Goal: Task Accomplishment & Management: Manage account settings

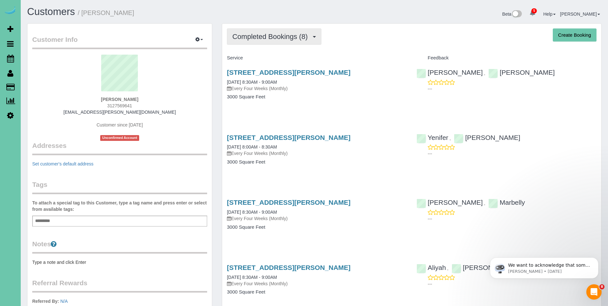
click at [271, 37] on span "Completed Bookings (8)" at bounding box center [271, 37] width 78 height 8
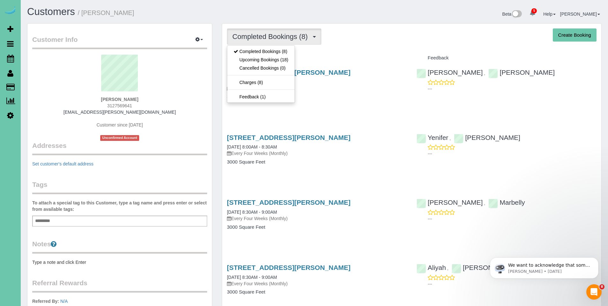
click at [382, 39] on div "Completed Bookings (8) Completed Bookings (8) Upcoming Bookings (18) Cancelled …" at bounding box center [411, 36] width 369 height 16
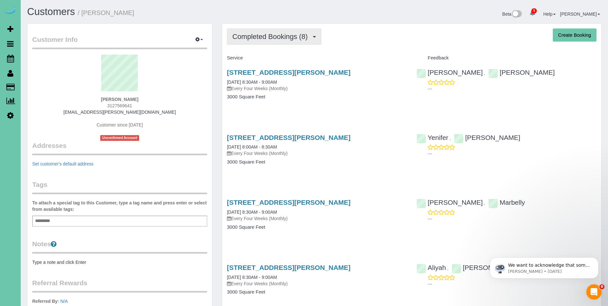
click at [267, 36] on span "Completed Bookings (8)" at bounding box center [271, 37] width 78 height 8
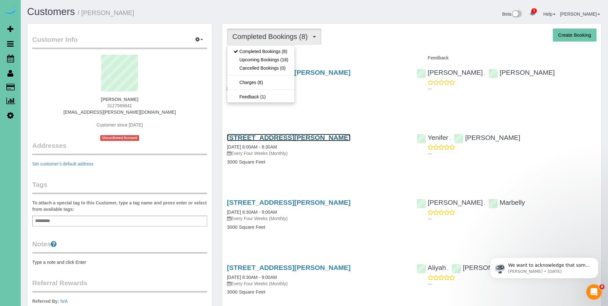
click at [283, 138] on link "16955 Doreen St, Gretna, NE 68028" at bounding box center [288, 137] width 123 height 7
click at [0, 0] on body "5 Beta Your Notifications You have 0 alerts × You have 4 to charge for 09/25/20…" at bounding box center [304, 153] width 608 height 306
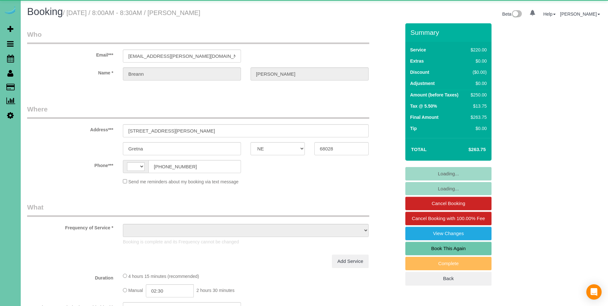
select select "NE"
select select "string:US"
select select "object:733"
select select "string:fspay-4972ae18-d20d-4573-b2bb-0ced7a254883"
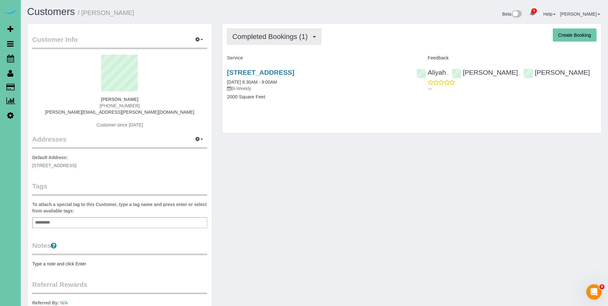
click at [274, 36] on span "Completed Bookings (1)" at bounding box center [271, 37] width 78 height 8
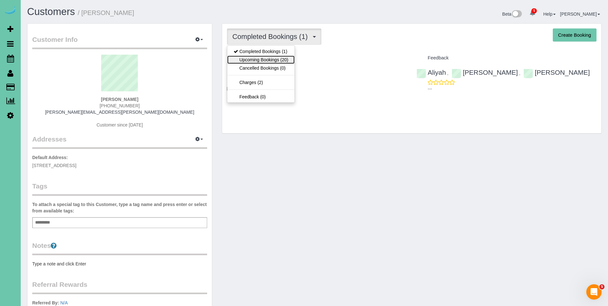
click at [266, 58] on link "Upcoming Bookings (20)" at bounding box center [260, 60] width 67 height 8
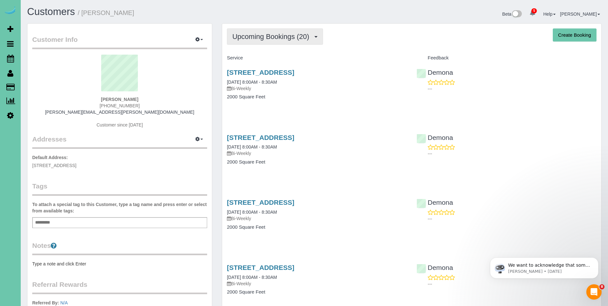
click at [260, 40] on span "Upcoming Bookings (20)" at bounding box center [272, 37] width 80 height 8
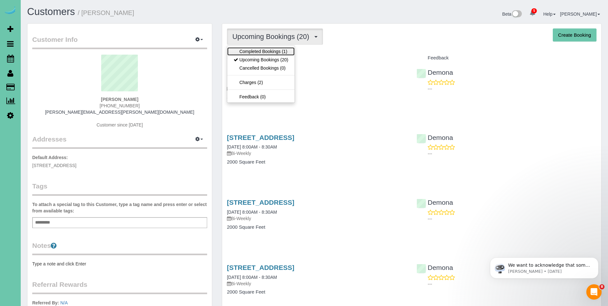
click at [255, 50] on link "Completed Bookings (1)" at bounding box center [260, 51] width 67 height 8
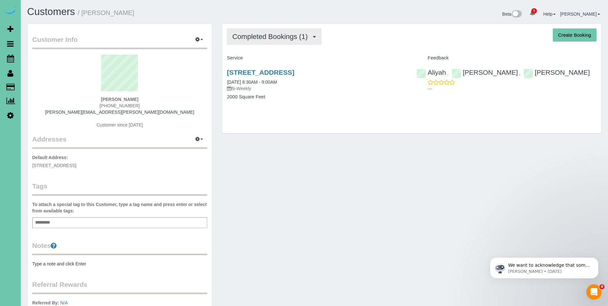
click at [269, 44] on button "Completed Bookings (1)" at bounding box center [274, 36] width 94 height 16
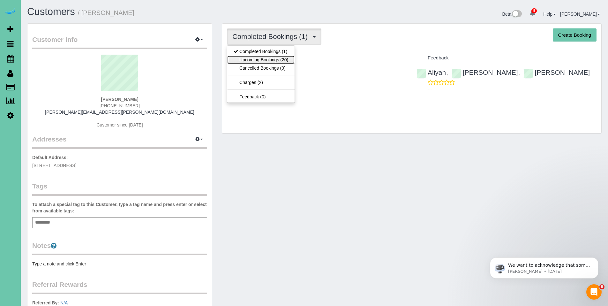
click at [268, 58] on link "Upcoming Bookings (20)" at bounding box center [260, 60] width 67 height 8
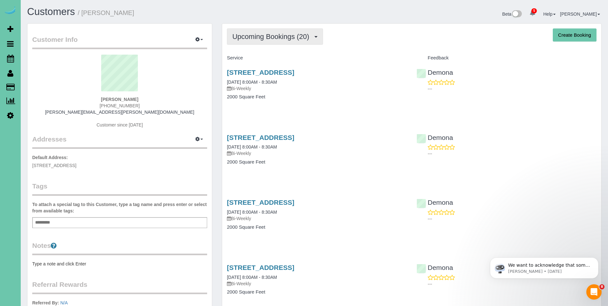
click at [275, 43] on button "Upcoming Bookings (20)" at bounding box center [275, 36] width 96 height 16
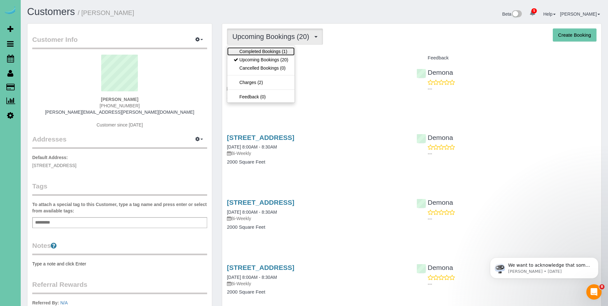
click at [261, 50] on link "Completed Bookings (1)" at bounding box center [260, 51] width 67 height 8
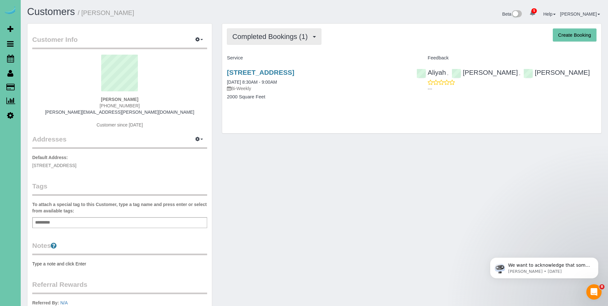
click at [279, 41] on button "Completed Bookings (1)" at bounding box center [274, 36] width 94 height 16
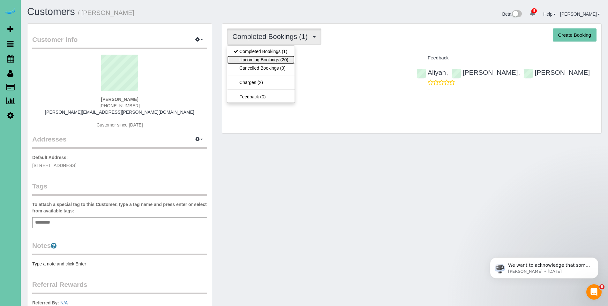
click at [264, 62] on link "Upcoming Bookings (20)" at bounding box center [260, 60] width 67 height 8
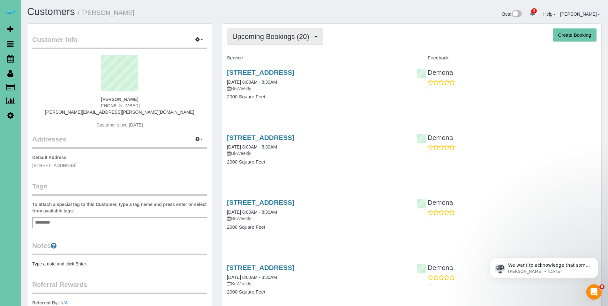
click at [273, 41] on button "Upcoming Bookings (20)" at bounding box center [275, 36] width 96 height 16
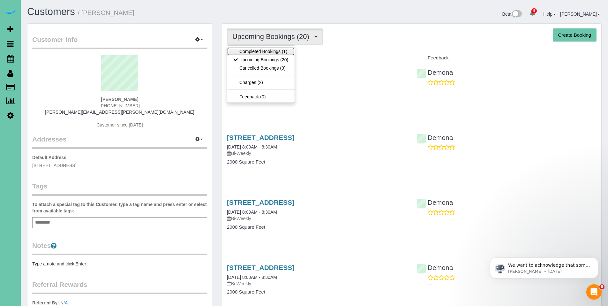
click at [271, 51] on link "Completed Bookings (1)" at bounding box center [260, 51] width 67 height 8
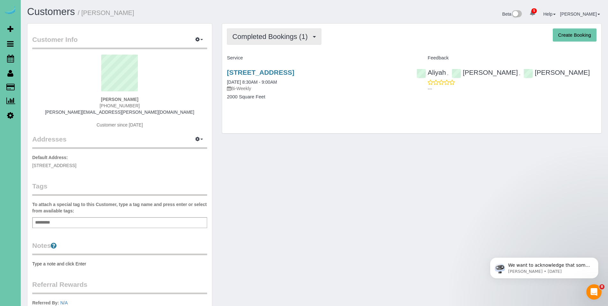
click at [250, 42] on button "Completed Bookings (1)" at bounding box center [274, 36] width 94 height 16
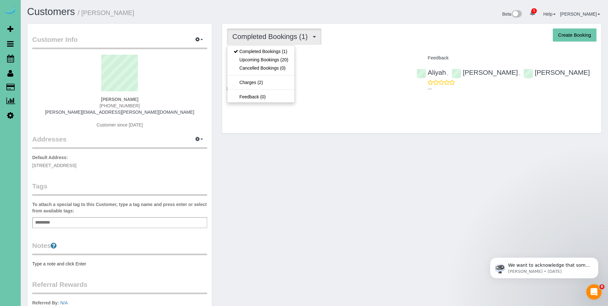
click at [367, 43] on div "Completed Bookings (1) Completed Bookings (1) Upcoming Bookings (20) Cancelled …" at bounding box center [411, 36] width 369 height 16
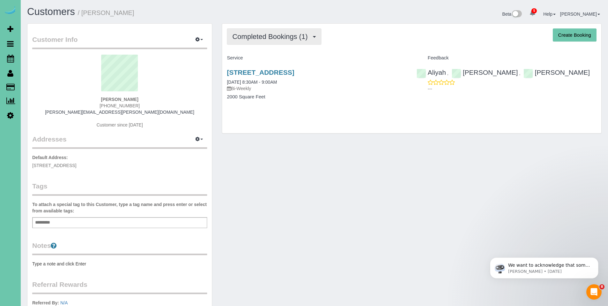
click at [257, 41] on button "Completed Bookings (1)" at bounding box center [274, 36] width 94 height 16
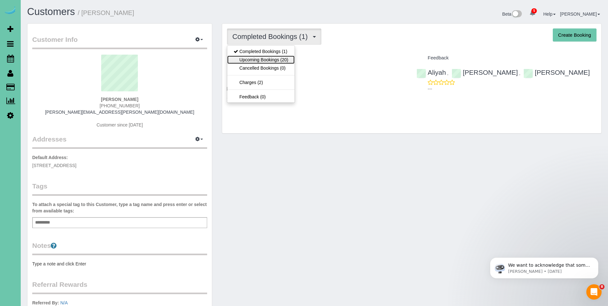
click at [260, 60] on link "Upcoming Bookings (20)" at bounding box center [260, 60] width 67 height 8
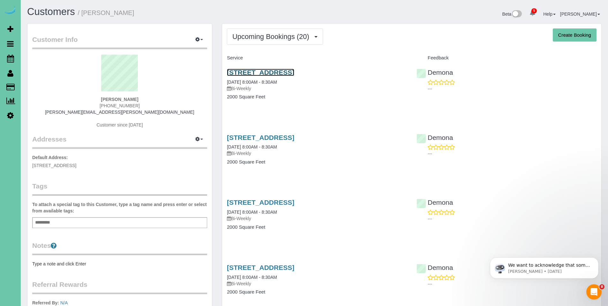
click at [275, 73] on link "521 N 52nd St, Omaha, NE 68132" at bounding box center [260, 72] width 67 height 7
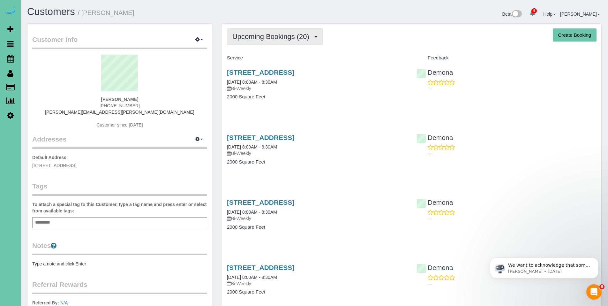
click at [258, 33] on span "Upcoming Bookings (20)" at bounding box center [272, 37] width 80 height 8
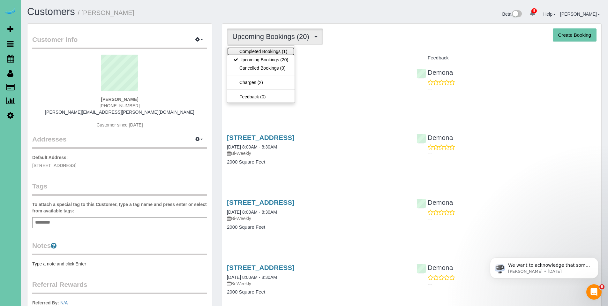
click at [264, 52] on link "Completed Bookings (1)" at bounding box center [260, 51] width 67 height 8
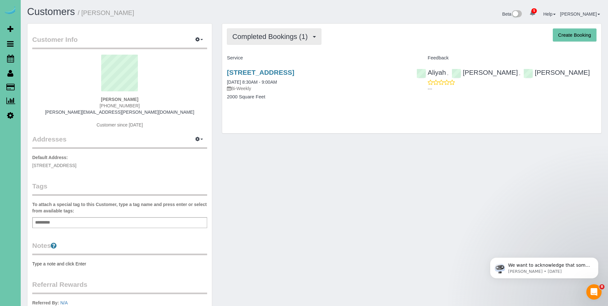
click at [254, 39] on span "Completed Bookings (1)" at bounding box center [271, 37] width 78 height 8
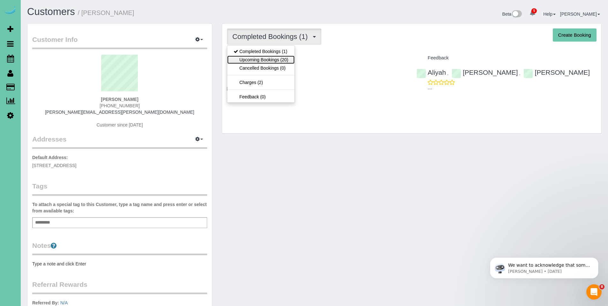
click at [265, 59] on link "Upcoming Bookings (20)" at bounding box center [260, 60] width 67 height 8
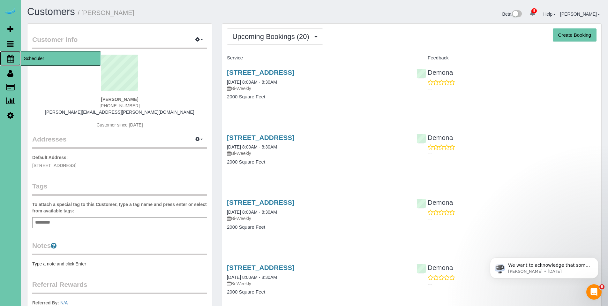
click at [24, 57] on span "Scheduler" at bounding box center [61, 58] width 80 height 15
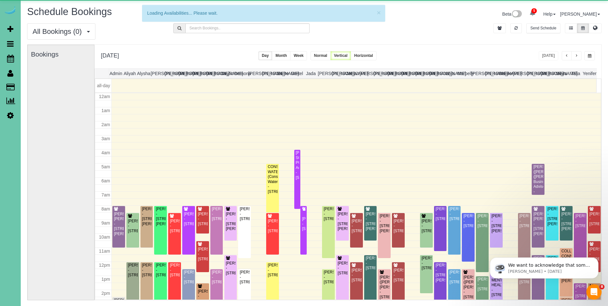
scroll to position [85, 0]
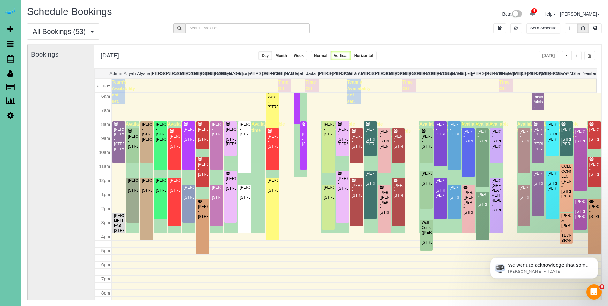
click at [564, 56] on button "button" at bounding box center [566, 55] width 10 height 9
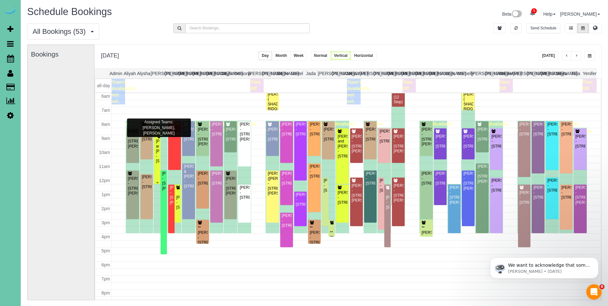
click at [157, 151] on div "Dan and Lucy Wynard - 4304 Victoria Ave, Bellevue, NE 68123" at bounding box center [157, 151] width 4 height 25
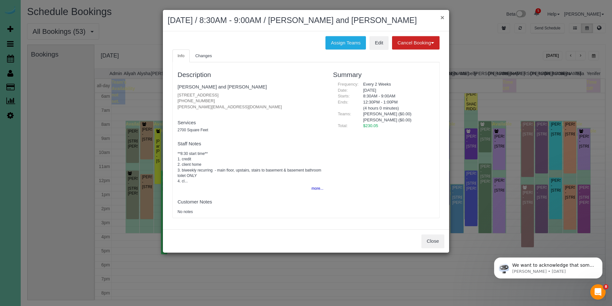
click at [443, 20] on button "×" at bounding box center [443, 17] width 4 height 7
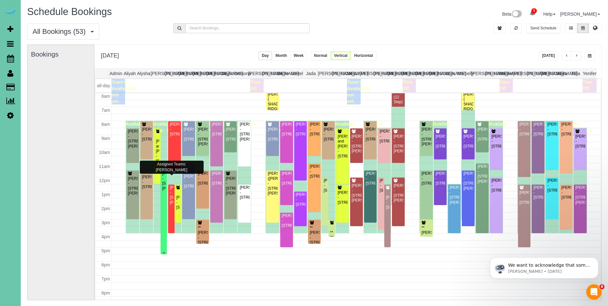
click at [163, 191] on div "Lauren Martin - 405 Martin Drive N, Bellevue, NE 68005" at bounding box center [164, 181] width 4 height 20
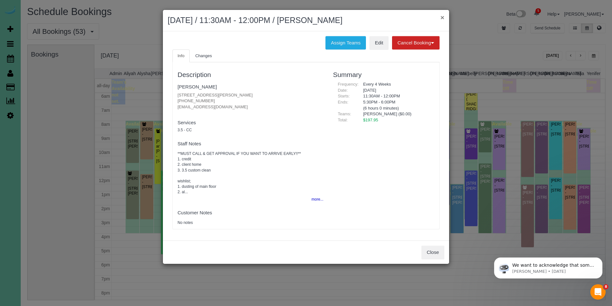
click at [444, 18] on button "×" at bounding box center [443, 17] width 4 height 7
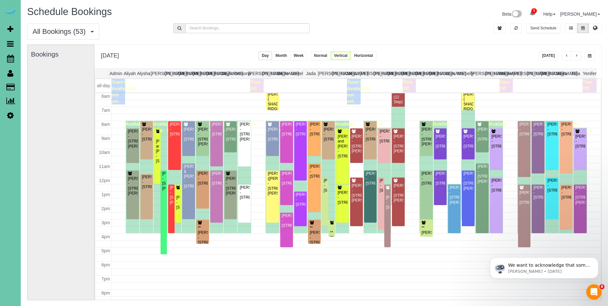
click at [575, 56] on span "button" at bounding box center [576, 56] width 3 height 4
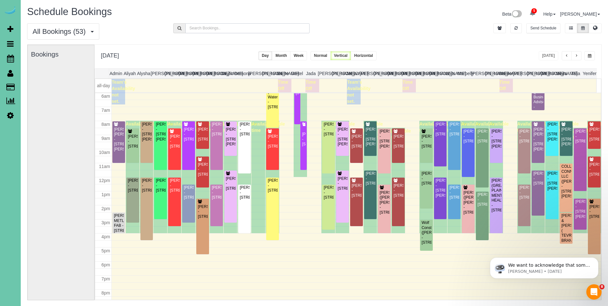
click at [253, 26] on input "text" at bounding box center [247, 28] width 124 height 10
type input "kay"
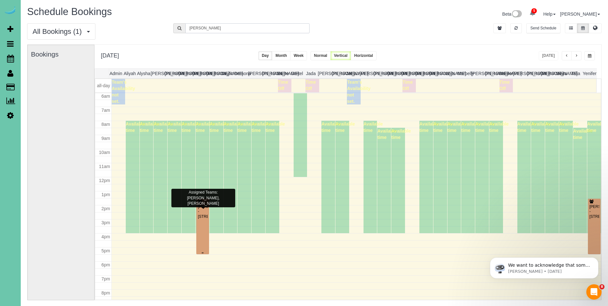
click at [198, 219] on div "Kay Emery - 8582 N 161st Plz, Bennington, NE 68007" at bounding box center [202, 211] width 10 height 15
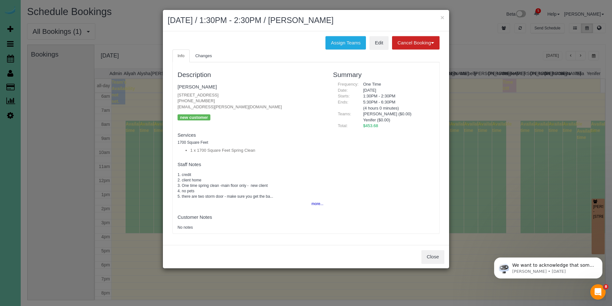
drag, startPoint x: 263, startPoint y: 98, endPoint x: 155, endPoint y: 98, distance: 107.5
click at [155, 98] on div "× September 26, 2025 / 1:30PM - 2:30PM / Kay Emery Assign Teams Edit Cancel Boo…" at bounding box center [306, 153] width 612 height 306
click at [443, 18] on button "×" at bounding box center [443, 17] width 4 height 7
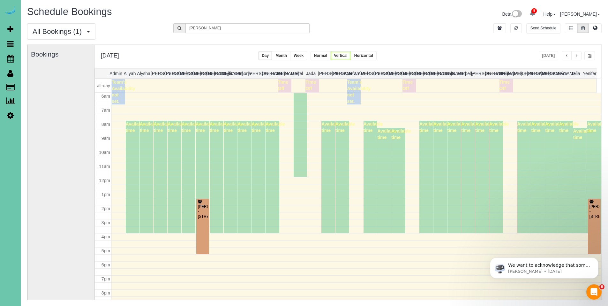
drag, startPoint x: 236, startPoint y: 30, endPoint x: 170, endPoint y: 29, distance: 65.7
click at [170, 29] on div "kay" at bounding box center [241, 28] width 146 height 10
click at [516, 29] on icon "button" at bounding box center [515, 28] width 3 height 4
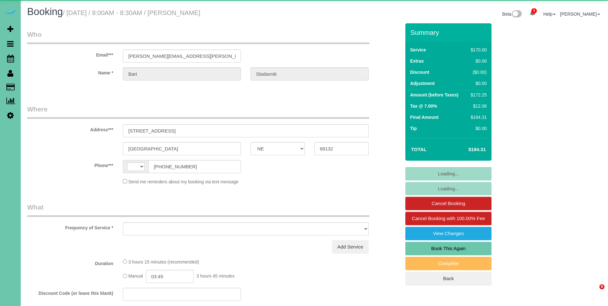
select select "NE"
select select "string:US"
select select "object:749"
select select "string:fspay-a7ea6d47-7c63-4063-bf6b-3890b45d8eec"
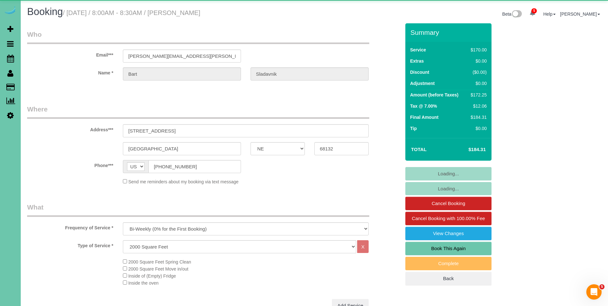
select select "object:953"
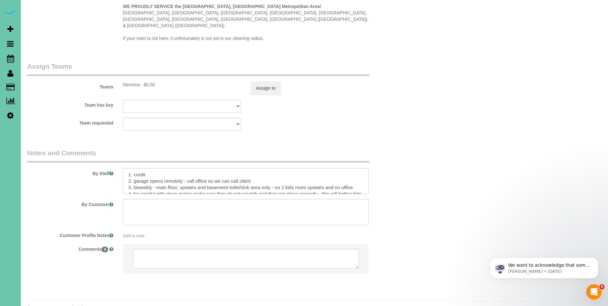
scroll to position [655, 0]
click at [330, 167] on textarea at bounding box center [246, 180] width 246 height 26
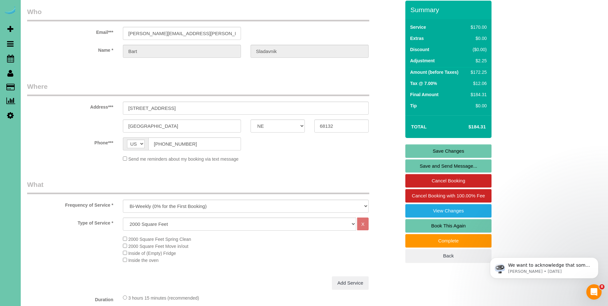
scroll to position [0, 0]
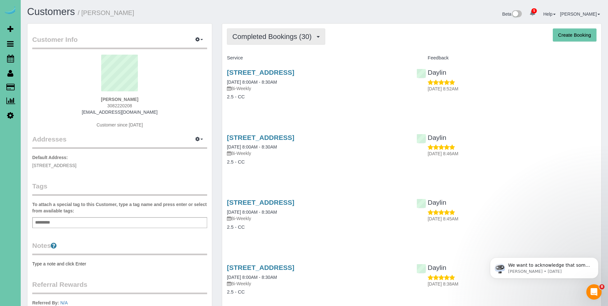
click at [280, 43] on button "Completed Bookings (30)" at bounding box center [276, 36] width 98 height 16
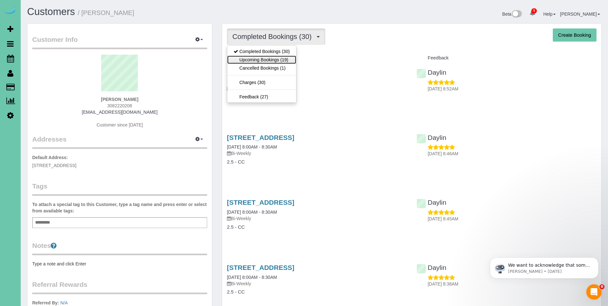
click at [271, 61] on link "Upcoming Bookings (19)" at bounding box center [261, 60] width 69 height 8
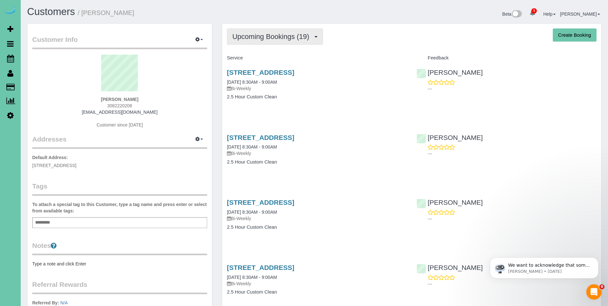
click at [279, 41] on button "Upcoming Bookings (19)" at bounding box center [275, 36] width 96 height 16
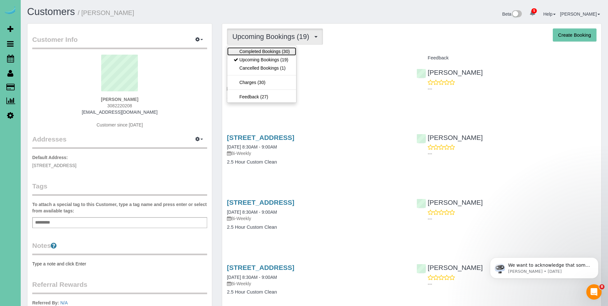
click at [266, 52] on link "Completed Bookings (30)" at bounding box center [261, 51] width 69 height 8
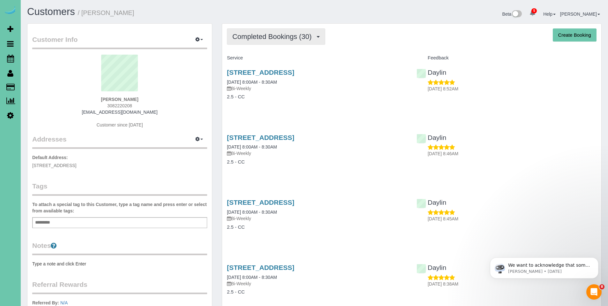
click at [271, 34] on span "Completed Bookings (30)" at bounding box center [273, 37] width 82 height 8
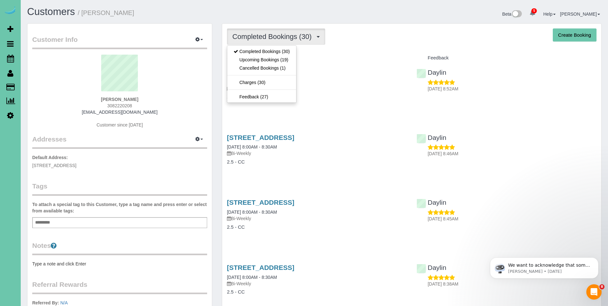
click at [271, 34] on span "Completed Bookings (30)" at bounding box center [273, 37] width 82 height 8
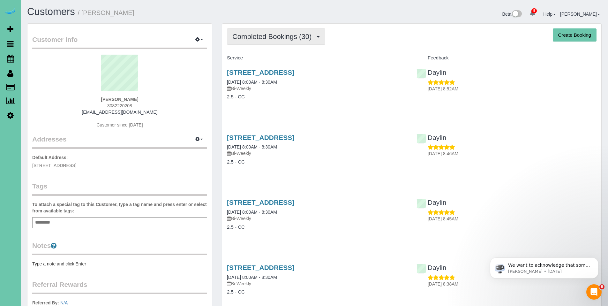
click at [270, 35] on span "Completed Bookings (30)" at bounding box center [273, 37] width 82 height 8
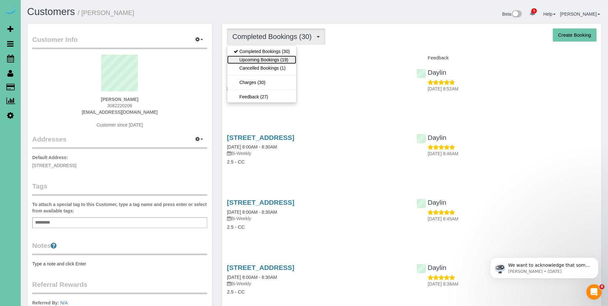
click at [269, 61] on link "Upcoming Bookings (19)" at bounding box center [261, 60] width 69 height 8
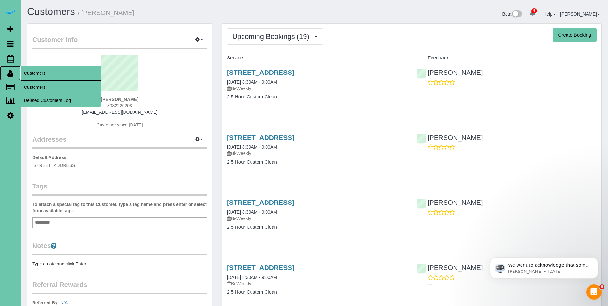
click at [11, 73] on icon at bounding box center [10, 73] width 6 height 8
click at [37, 86] on link "Customers" at bounding box center [61, 87] width 80 height 13
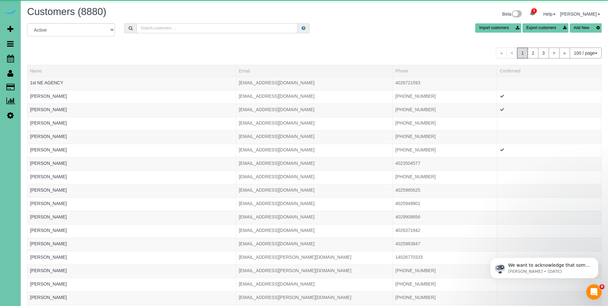
click at [178, 29] on input "text" at bounding box center [217, 28] width 161 height 10
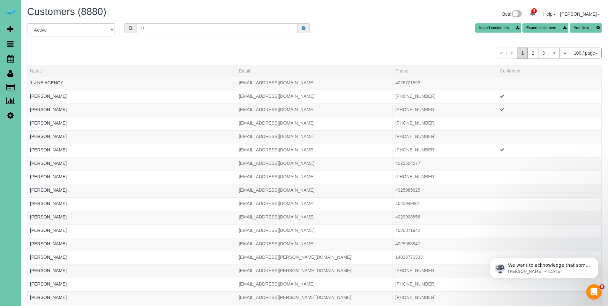
type input "L"
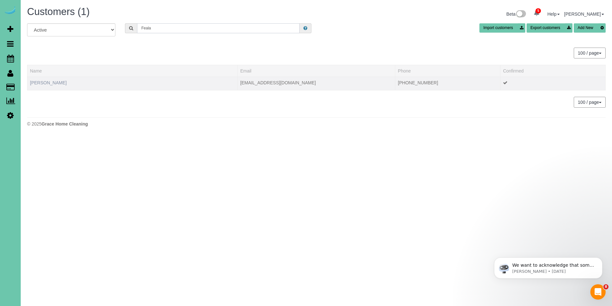
type input "Feala"
click at [45, 83] on link "Lindsey Feala" at bounding box center [48, 82] width 37 height 5
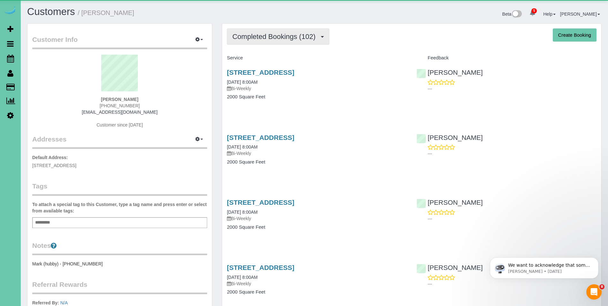
click at [277, 41] on button "Completed Bookings (102)" at bounding box center [278, 36] width 102 height 16
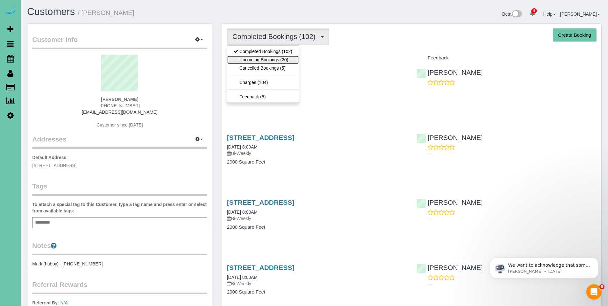
click at [261, 60] on link "Upcoming Bookings (20)" at bounding box center [262, 60] width 71 height 8
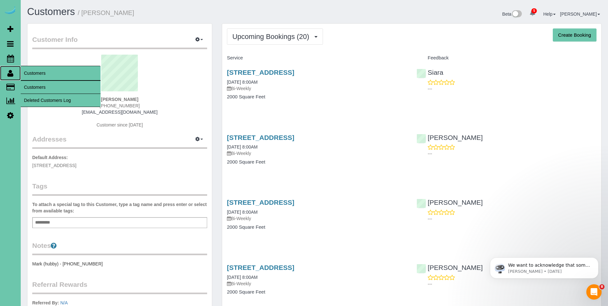
click at [11, 74] on icon at bounding box center [10, 73] width 6 height 8
click at [32, 86] on link "Customers" at bounding box center [61, 87] width 80 height 13
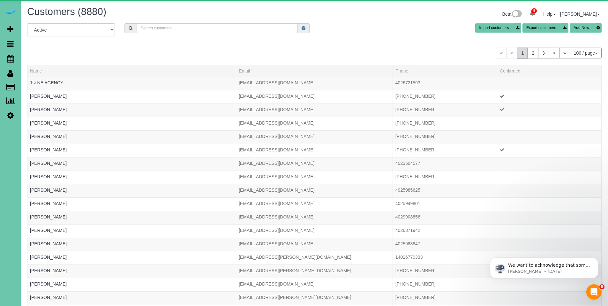
click at [194, 28] on input "text" at bounding box center [217, 28] width 161 height 10
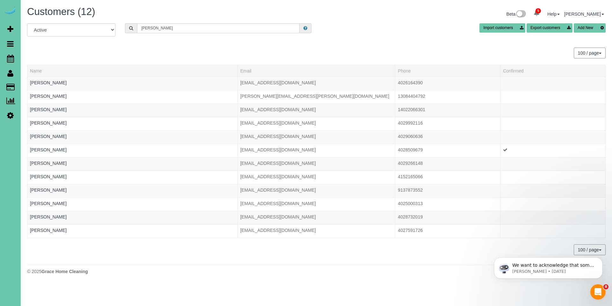
click at [161, 28] on input "brett" at bounding box center [218, 28] width 163 height 10
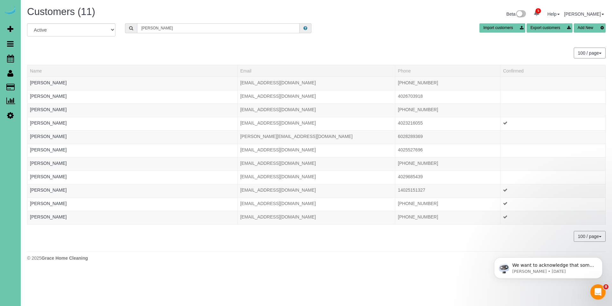
click at [159, 26] on input "brent" at bounding box center [218, 28] width 163 height 10
drag, startPoint x: 159, startPoint y: 26, endPoint x: 139, endPoint y: 27, distance: 20.1
click at [139, 27] on input "brent" at bounding box center [218, 28] width 163 height 10
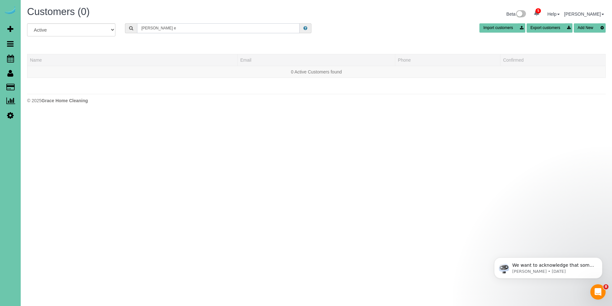
drag, startPoint x: 155, startPoint y: 26, endPoint x: 141, endPoint y: 26, distance: 13.4
click at [141, 26] on input "brett e" at bounding box center [218, 28] width 163 height 10
drag, startPoint x: 170, startPoint y: 28, endPoint x: 142, endPoint y: 27, distance: 28.1
click at [142, 27] on input "brett e" at bounding box center [218, 28] width 163 height 10
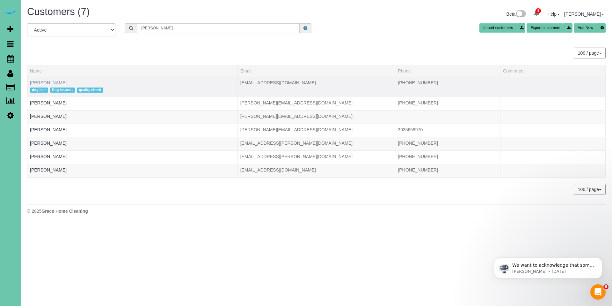
type input "Elliott"
click at [47, 84] on link "Bret Elliott" at bounding box center [48, 82] width 37 height 5
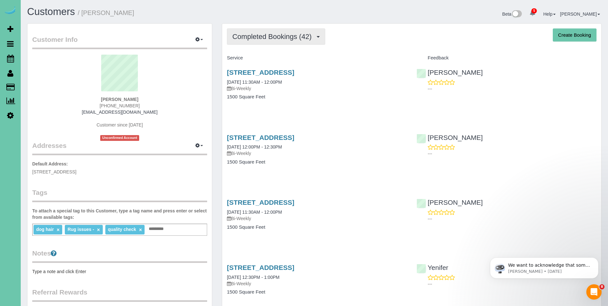
click at [280, 38] on span "Completed Bookings (42)" at bounding box center [273, 37] width 82 height 8
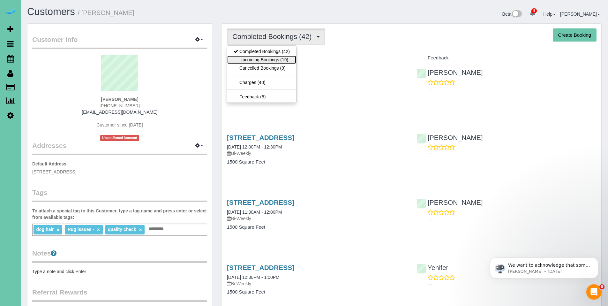
click at [259, 60] on link "Upcoming Bookings (19)" at bounding box center [261, 60] width 69 height 8
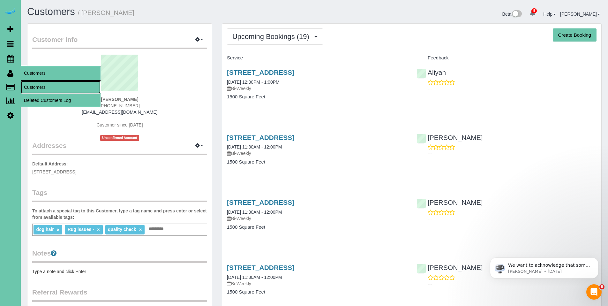
click at [40, 86] on link "Customers" at bounding box center [61, 87] width 80 height 13
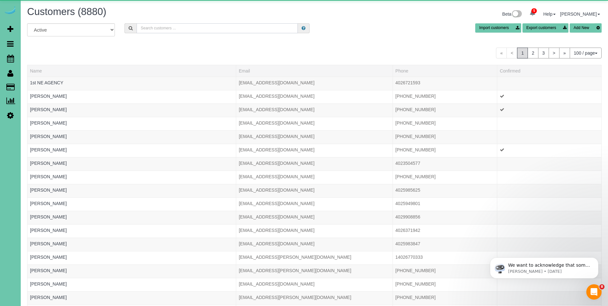
click at [202, 26] on input "text" at bounding box center [217, 28] width 161 height 10
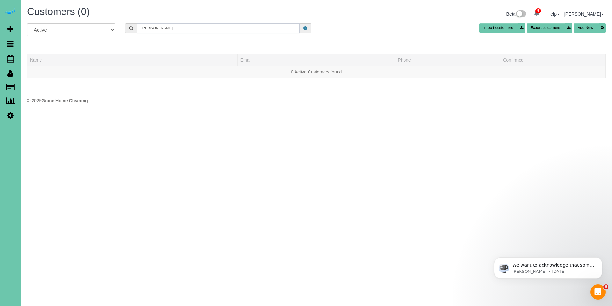
drag, startPoint x: 170, startPoint y: 25, endPoint x: 133, endPoint y: 29, distance: 37.6
click at [133, 29] on div "keinz" at bounding box center [218, 28] width 187 height 10
drag, startPoint x: 170, startPoint y: 28, endPoint x: 142, endPoint y: 28, distance: 27.8
click at [142, 28] on input "keinz" at bounding box center [218, 28] width 163 height 10
type input "k"
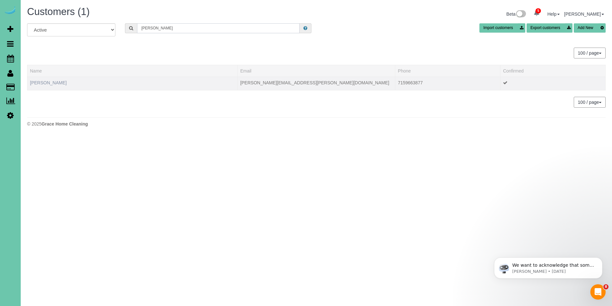
type input "Mackenzie k"
click at [52, 85] on link "Mackenzie Keintz" at bounding box center [48, 82] width 37 height 5
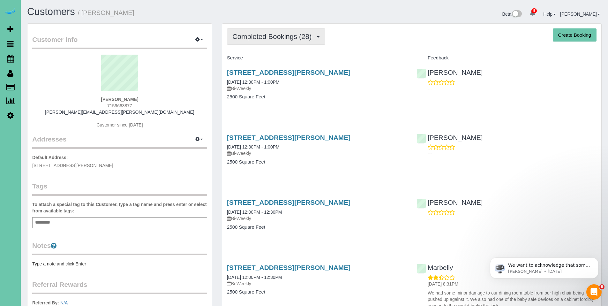
click at [264, 38] on span "Completed Bookings (28)" at bounding box center [273, 37] width 82 height 8
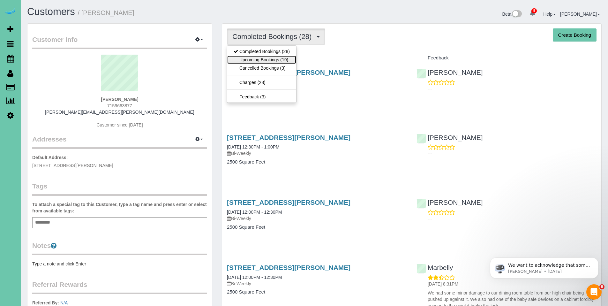
click at [256, 59] on link "Upcoming Bookings (19)" at bounding box center [261, 60] width 69 height 8
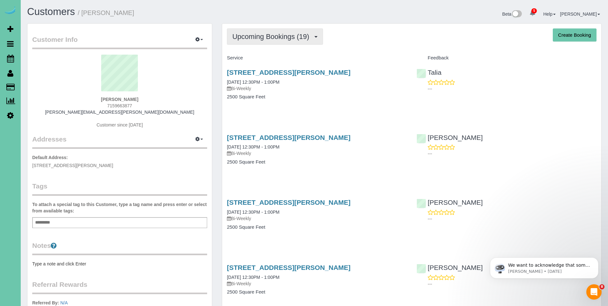
click at [259, 30] on button "Upcoming Bookings (19)" at bounding box center [275, 36] width 96 height 16
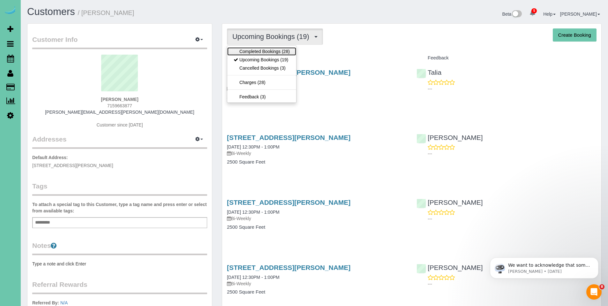
click at [260, 51] on link "Completed Bookings (28)" at bounding box center [261, 51] width 69 height 8
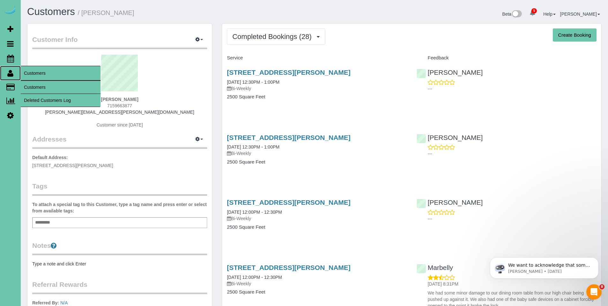
click at [9, 76] on icon at bounding box center [10, 73] width 6 height 8
click at [43, 88] on link "Customers" at bounding box center [61, 87] width 80 height 13
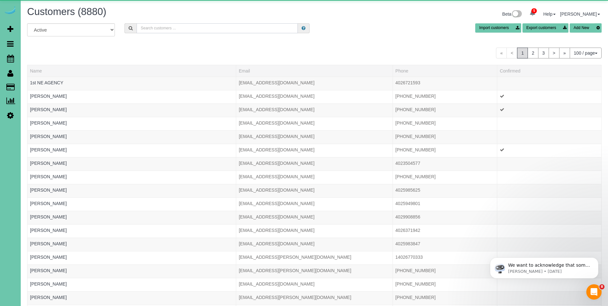
click at [207, 27] on input "text" at bounding box center [217, 28] width 161 height 10
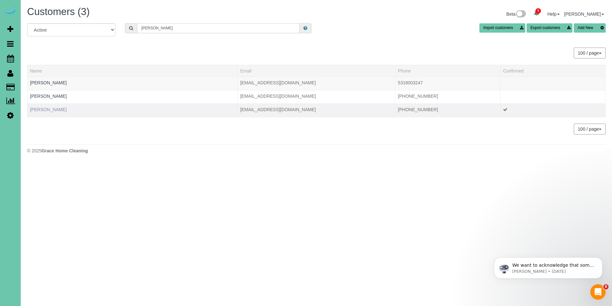
type input "brittany h"
click at [54, 107] on link "Brittany Hornbeak" at bounding box center [48, 109] width 37 height 5
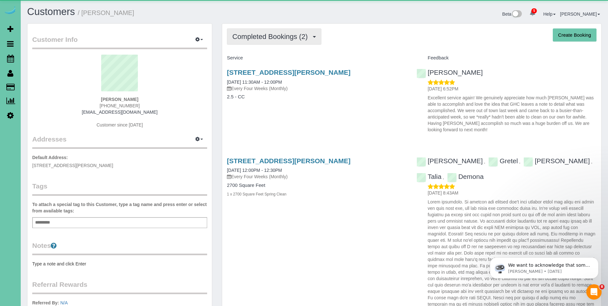
click at [272, 38] on span "Completed Bookings (2)" at bounding box center [271, 37] width 78 height 8
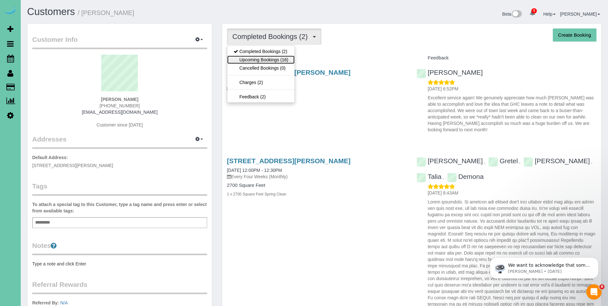
click at [267, 56] on link "Upcoming Bookings (16)" at bounding box center [260, 60] width 67 height 8
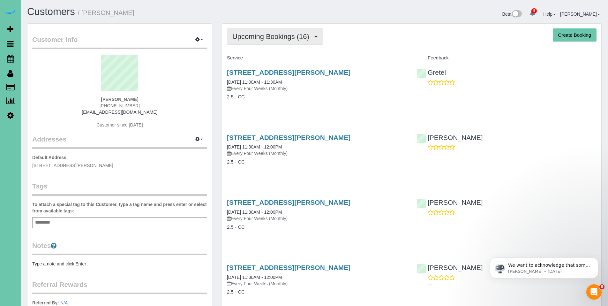
click at [273, 35] on span "Upcoming Bookings (16)" at bounding box center [272, 37] width 80 height 8
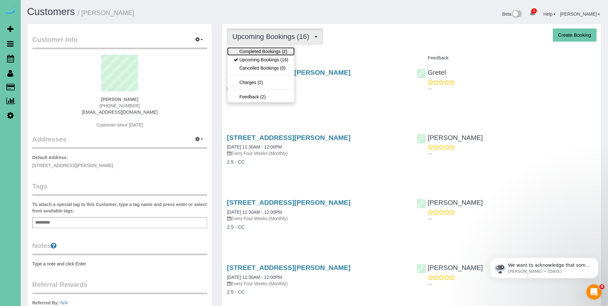
click at [267, 50] on link "Completed Bookings (2)" at bounding box center [260, 51] width 67 height 8
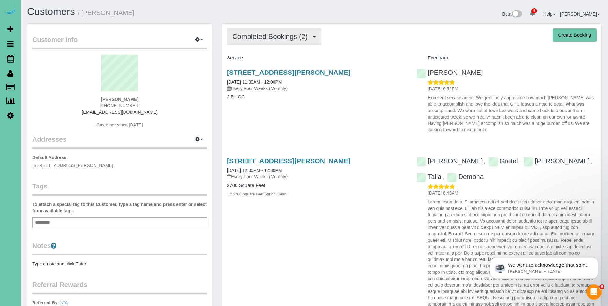
click at [273, 33] on span "Completed Bookings (2)" at bounding box center [271, 37] width 78 height 8
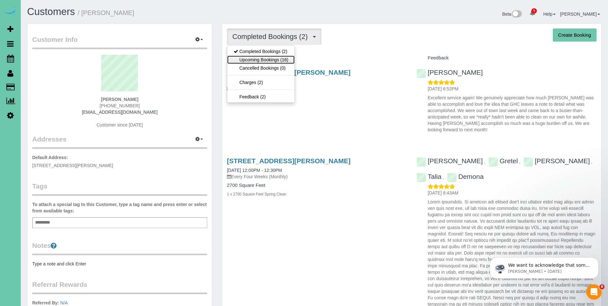
click at [262, 61] on link "Upcoming Bookings (16)" at bounding box center [260, 60] width 67 height 8
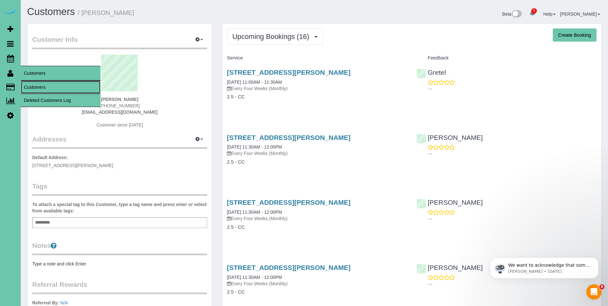
click at [38, 88] on link "Customers" at bounding box center [61, 87] width 80 height 13
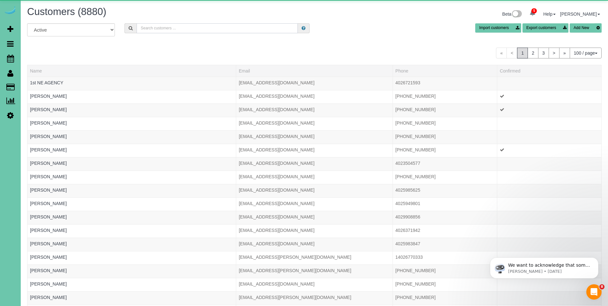
click at [182, 31] on input "text" at bounding box center [217, 28] width 161 height 10
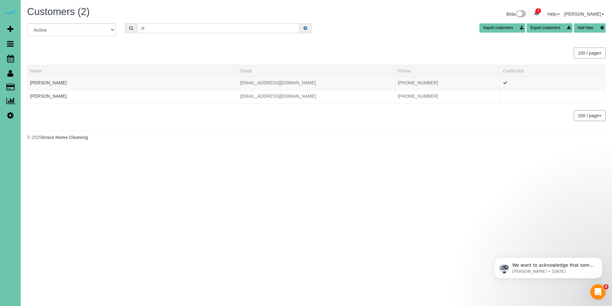
type input "j"
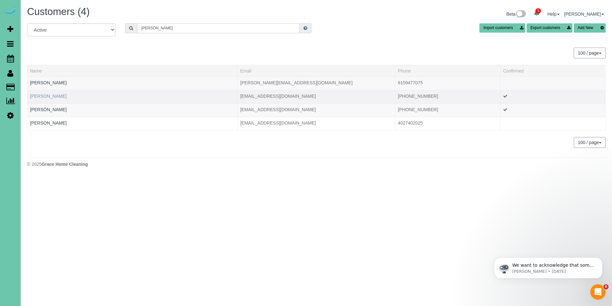
type input "Julie H"
click at [53, 94] on link "Julie Hansen" at bounding box center [48, 95] width 37 height 5
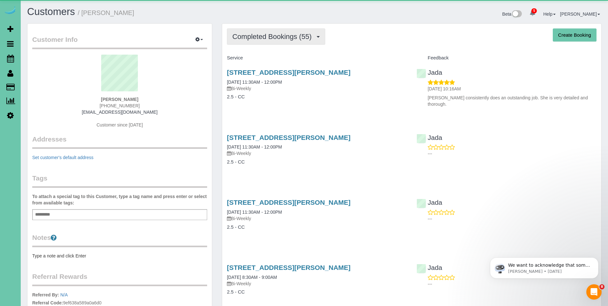
click at [255, 39] on span "Completed Bookings (55)" at bounding box center [273, 37] width 82 height 8
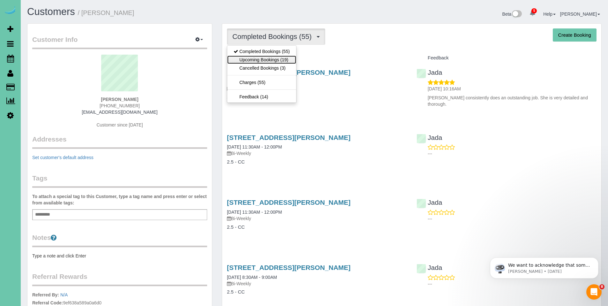
click at [253, 57] on link "Upcoming Bookings (19)" at bounding box center [261, 60] width 69 height 8
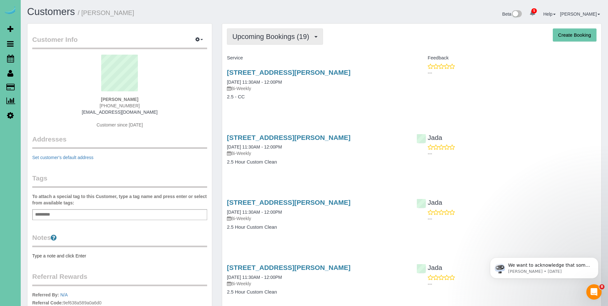
click at [271, 37] on span "Upcoming Bookings (19)" at bounding box center [272, 37] width 80 height 8
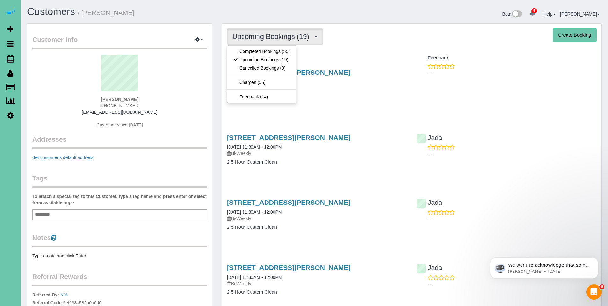
click at [367, 32] on div "Upcoming Bookings (19) Completed Bookings (55) Upcoming Bookings (19) Cancelled…" at bounding box center [411, 36] width 369 height 16
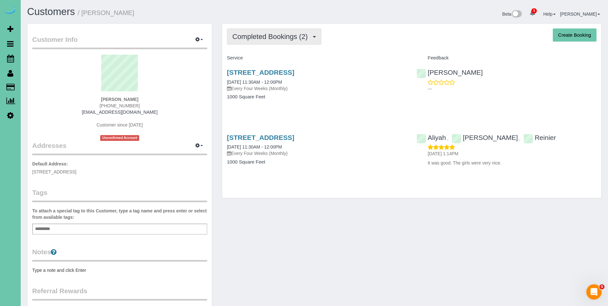
click at [259, 41] on button "Completed Bookings (2)" at bounding box center [274, 36] width 94 height 16
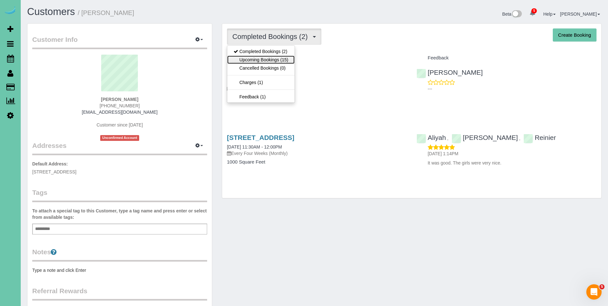
click at [253, 60] on link "Upcoming Bookings (15)" at bounding box center [260, 60] width 67 height 8
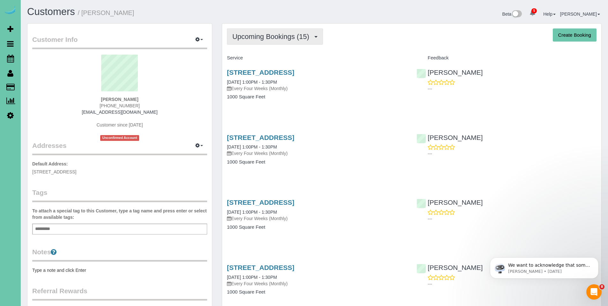
click at [268, 36] on span "Upcoming Bookings (15)" at bounding box center [272, 37] width 80 height 8
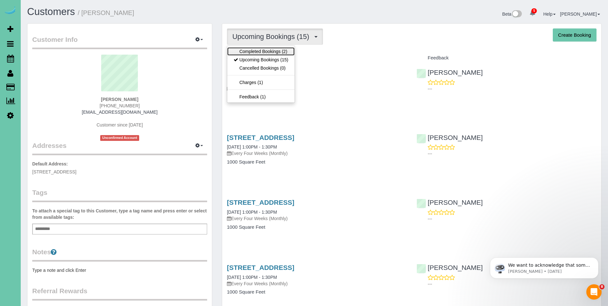
click at [260, 53] on link "Completed Bookings (2)" at bounding box center [260, 51] width 67 height 8
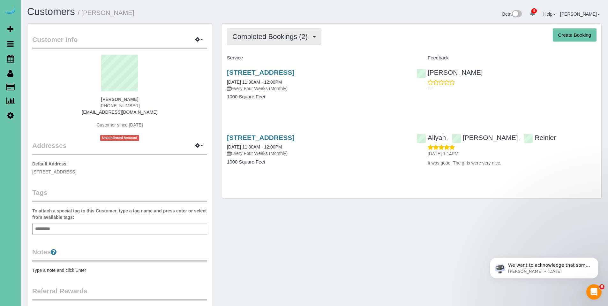
click at [262, 41] on button "Completed Bookings (2)" at bounding box center [274, 36] width 94 height 16
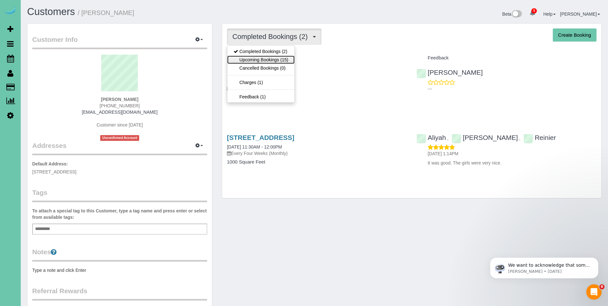
click at [255, 61] on link "Upcoming Bookings (15)" at bounding box center [260, 60] width 67 height 8
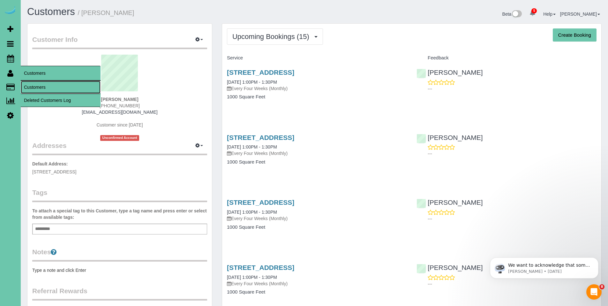
click at [36, 85] on link "Customers" at bounding box center [61, 87] width 80 height 13
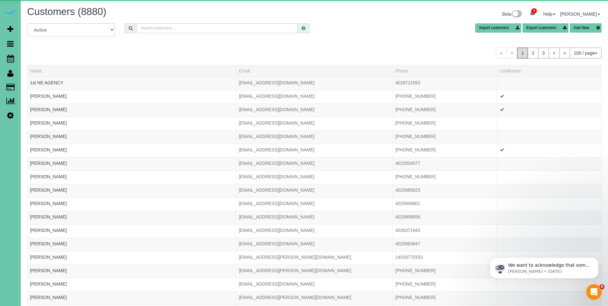
click at [181, 28] on input "text" at bounding box center [217, 28] width 161 height 10
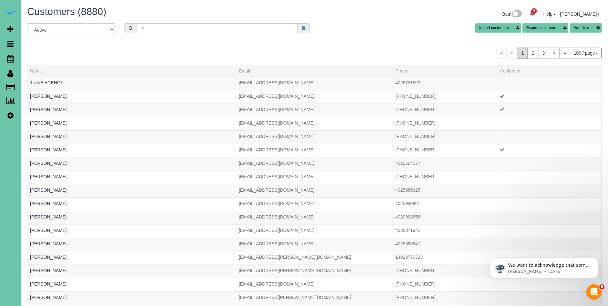
type input "j"
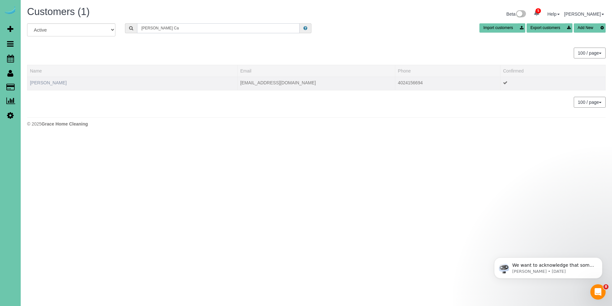
type input "Kary Ca"
click at [55, 82] on link "Kary Cameron" at bounding box center [48, 82] width 37 height 5
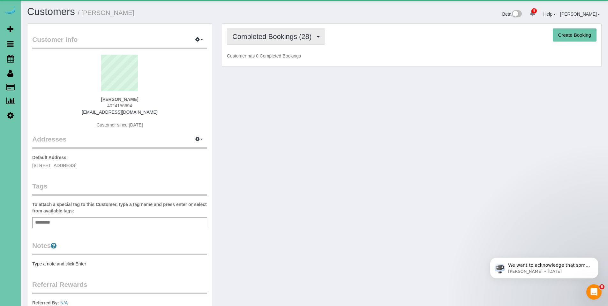
click at [281, 36] on span "Completed Bookings (28)" at bounding box center [273, 37] width 82 height 8
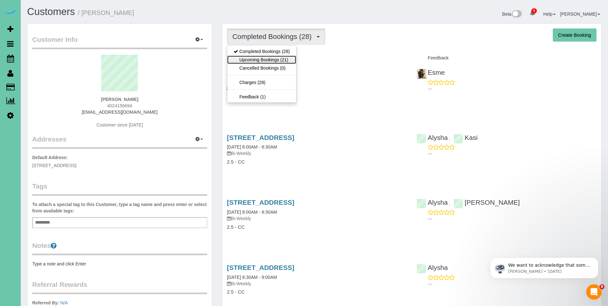
click at [275, 59] on link "Upcoming Bookings (21)" at bounding box center [261, 60] width 69 height 8
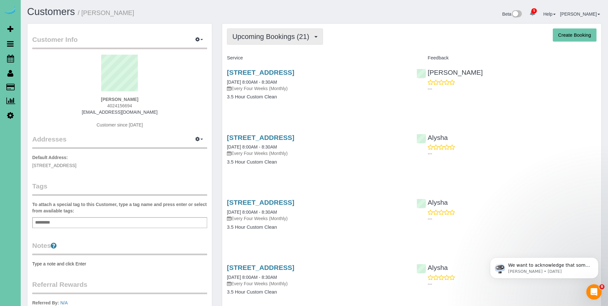
click at [265, 36] on span "Upcoming Bookings (21)" at bounding box center [272, 37] width 80 height 8
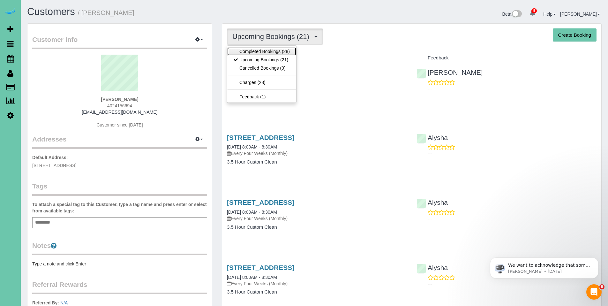
click at [260, 50] on link "Completed Bookings (28)" at bounding box center [261, 51] width 69 height 8
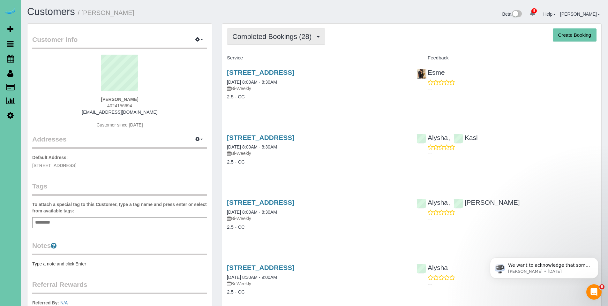
click at [260, 42] on button "Completed Bookings (28)" at bounding box center [276, 36] width 98 height 16
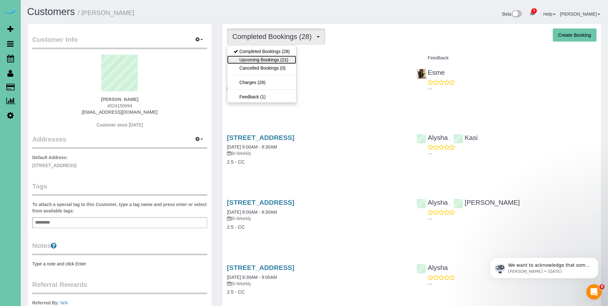
click at [256, 60] on link "Upcoming Bookings (21)" at bounding box center [261, 60] width 69 height 8
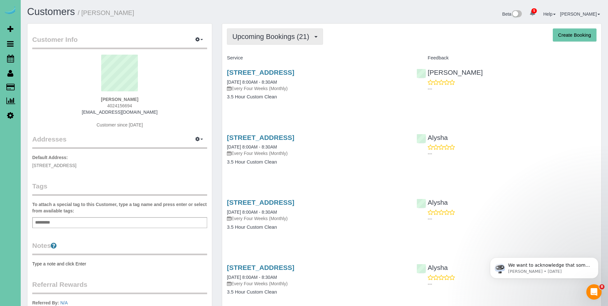
click at [274, 38] on span "Upcoming Bookings (21)" at bounding box center [272, 37] width 80 height 8
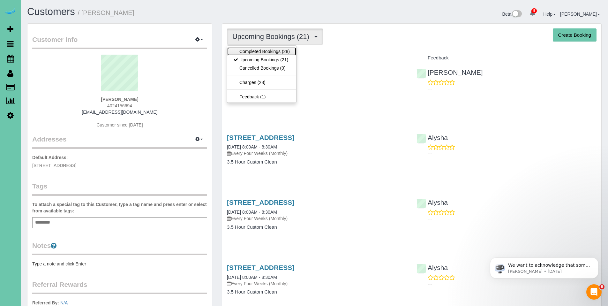
click at [266, 50] on link "Completed Bookings (28)" at bounding box center [261, 51] width 69 height 8
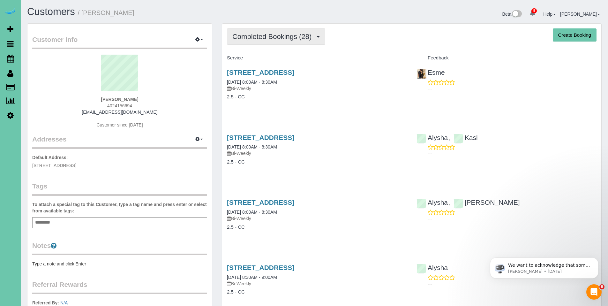
click at [268, 35] on span "Completed Bookings (28)" at bounding box center [273, 37] width 82 height 8
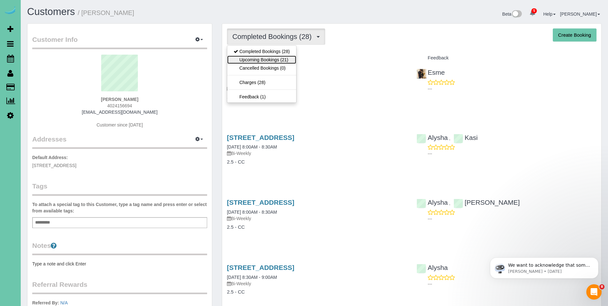
click at [264, 58] on link "Upcoming Bookings (21)" at bounding box center [261, 60] width 69 height 8
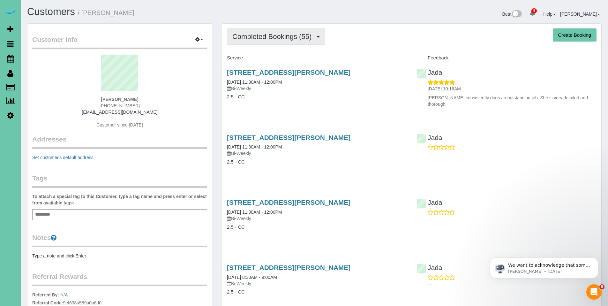
click at [269, 42] on button "Completed Bookings (55)" at bounding box center [276, 36] width 98 height 16
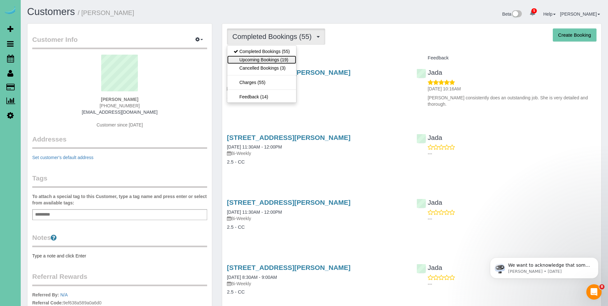
click at [265, 59] on link "Upcoming Bookings (19)" at bounding box center [261, 60] width 69 height 8
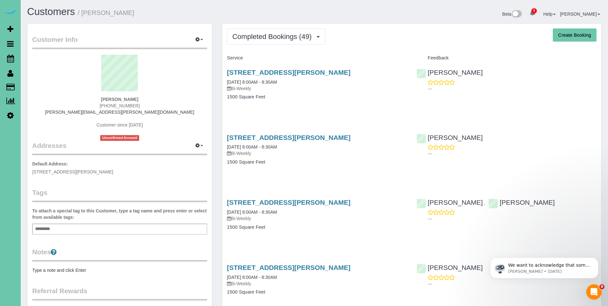
drag, startPoint x: 344, startPoint y: 74, endPoint x: 225, endPoint y: 74, distance: 119.3
click at [225, 74] on div "[STREET_ADDRESS][PERSON_NAME] [DATE] 8:00AM - 8:30AM Bi-Weekly 1500 Square Feet" at bounding box center [316, 87] width 189 height 49
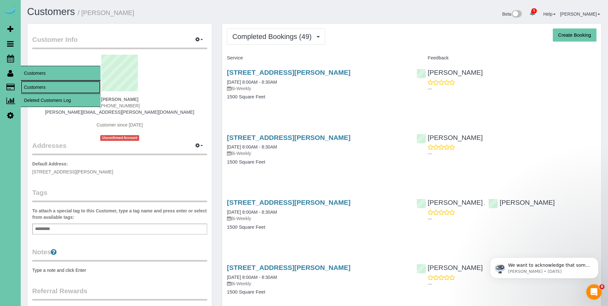
click at [37, 85] on link "Customers" at bounding box center [61, 87] width 80 height 13
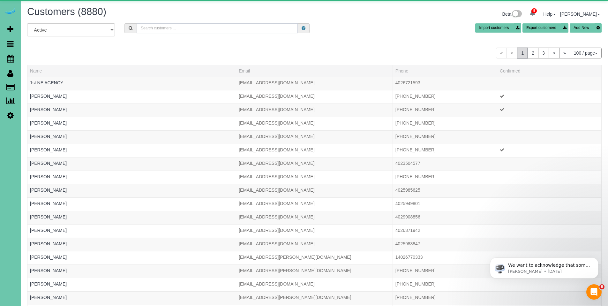
click at [147, 28] on input "text" at bounding box center [217, 28] width 161 height 10
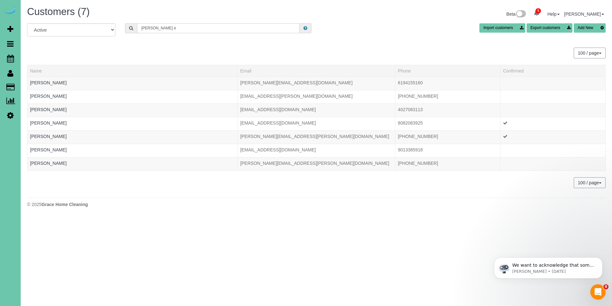
drag, startPoint x: 174, startPoint y: 31, endPoint x: 151, endPoint y: 31, distance: 23.0
click at [151, 31] on input "[PERSON_NAME] e" at bounding box center [218, 28] width 163 height 10
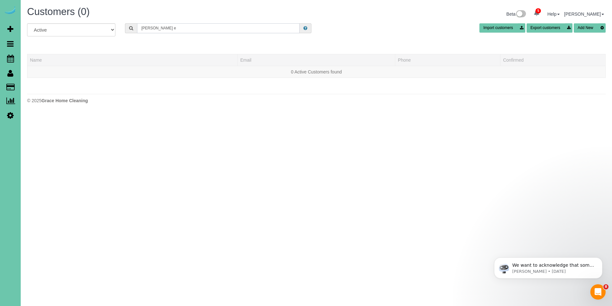
drag, startPoint x: 174, startPoint y: 30, endPoint x: 125, endPoint y: 26, distance: 49.2
click at [125, 26] on div "[PERSON_NAME] e" at bounding box center [218, 28] width 196 height 10
type input "C"
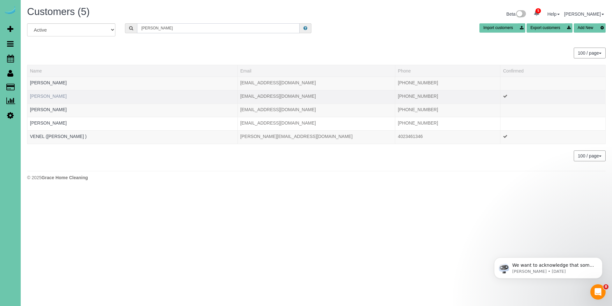
type input "[PERSON_NAME]"
click at [41, 96] on link "[PERSON_NAME]" at bounding box center [48, 95] width 37 height 5
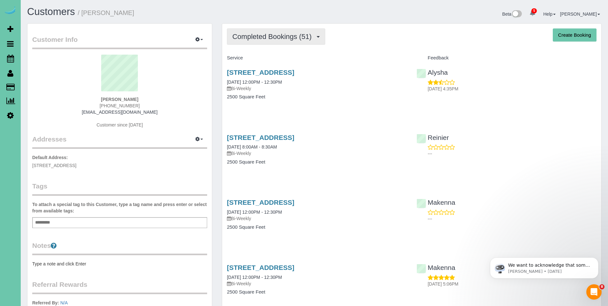
click at [273, 38] on span "Completed Bookings (51)" at bounding box center [273, 37] width 82 height 8
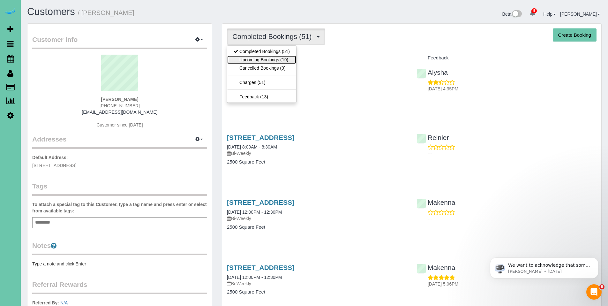
click at [261, 59] on link "Upcoming Bookings (19)" at bounding box center [261, 60] width 69 height 8
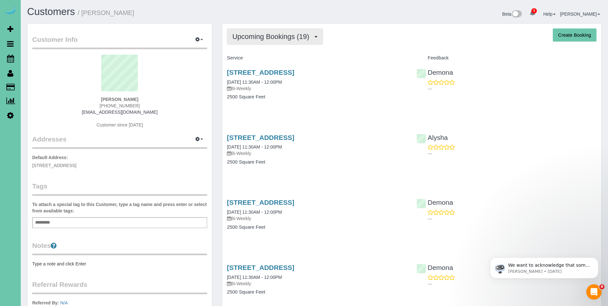
click at [252, 36] on span "Upcoming Bookings (19)" at bounding box center [272, 37] width 80 height 8
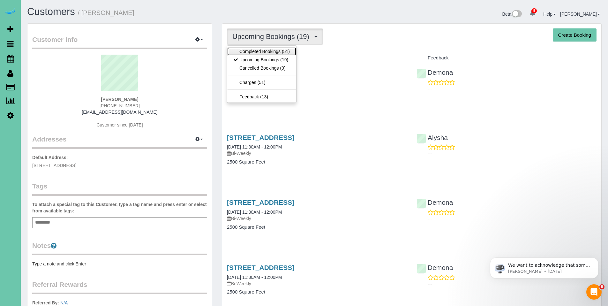
click at [267, 51] on link "Completed Bookings (51)" at bounding box center [261, 51] width 69 height 8
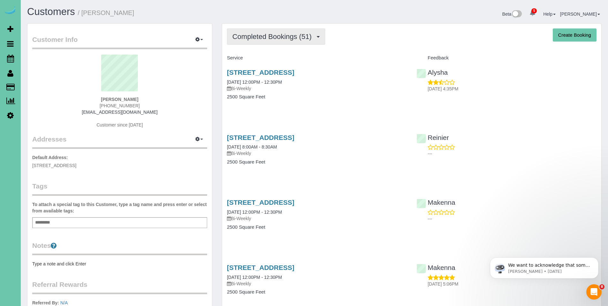
click at [271, 36] on span "Completed Bookings (51)" at bounding box center [273, 37] width 82 height 8
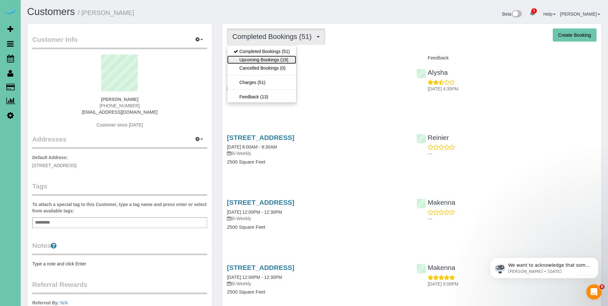
click at [259, 62] on link "Upcoming Bookings (19)" at bounding box center [261, 60] width 69 height 8
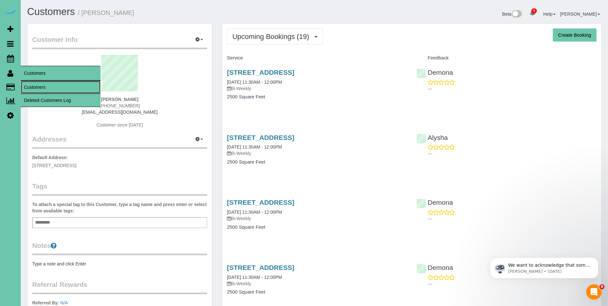
click at [37, 84] on link "Customers" at bounding box center [61, 87] width 80 height 13
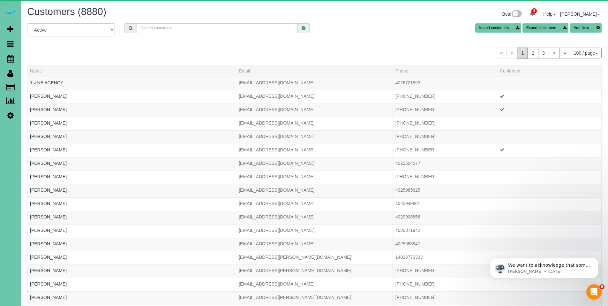
click at [160, 30] on input "text" at bounding box center [217, 28] width 161 height 10
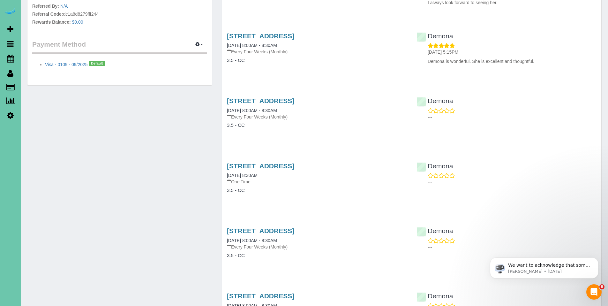
scroll to position [267, 0]
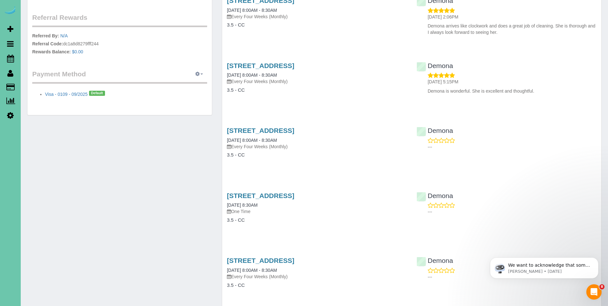
click at [200, 73] on span "button" at bounding box center [201, 73] width 3 height 1
click at [185, 94] on link "Add Credit/Debit Card" at bounding box center [177, 94] width 60 height 8
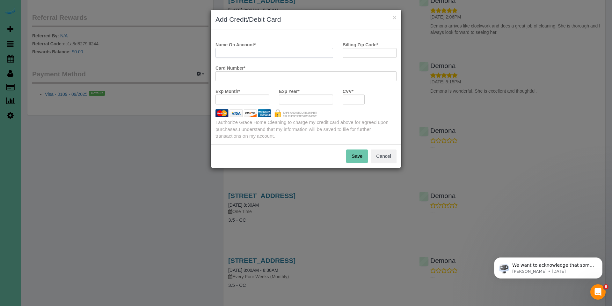
click at [281, 55] on input "Name On Account *" at bounding box center [275, 53] width 118 height 10
click at [378, 153] on button "Cancel" at bounding box center [384, 155] width 26 height 13
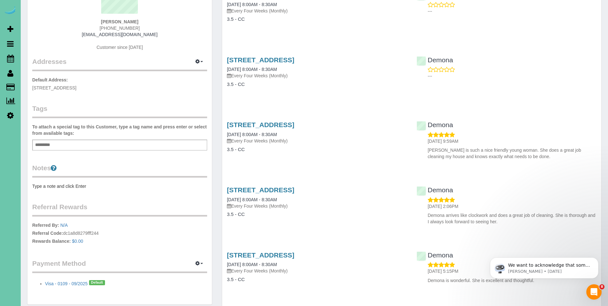
scroll to position [0, 0]
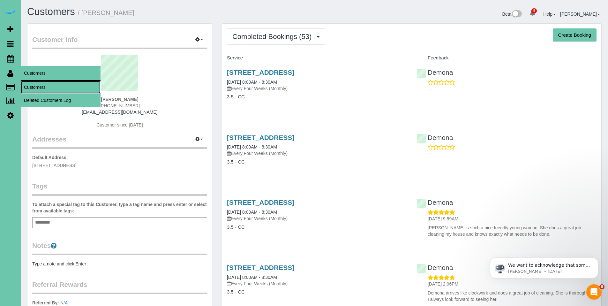
click at [36, 85] on link "Customers" at bounding box center [61, 87] width 80 height 13
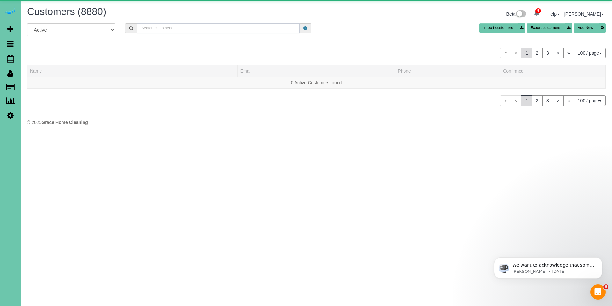
click at [159, 29] on input "text" at bounding box center [218, 28] width 163 height 10
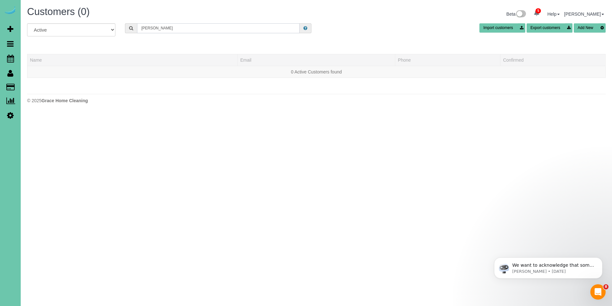
drag, startPoint x: 170, startPoint y: 28, endPoint x: 121, endPoint y: 26, distance: 49.2
click at [121, 26] on div "Godsill" at bounding box center [218, 28] width 196 height 10
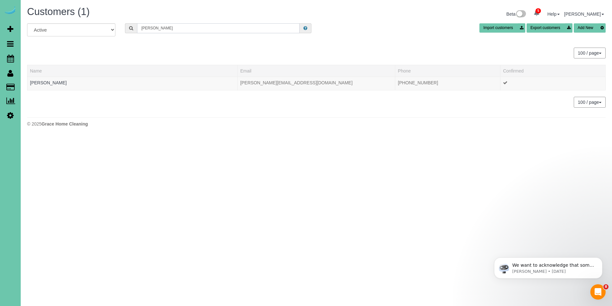
drag, startPoint x: 181, startPoint y: 30, endPoint x: 126, endPoint y: 28, distance: 55.2
click at [126, 28] on div "Shannon Go" at bounding box center [218, 28] width 187 height 10
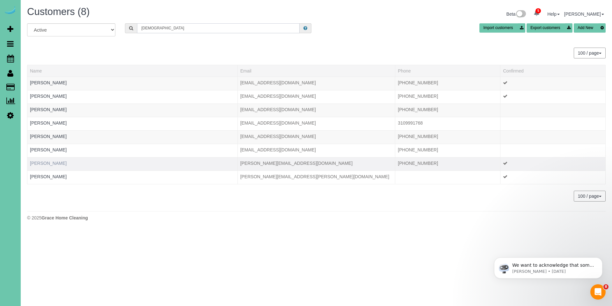
type input "God"
click at [52, 164] on link "Shannon Godsil" at bounding box center [48, 162] width 37 height 5
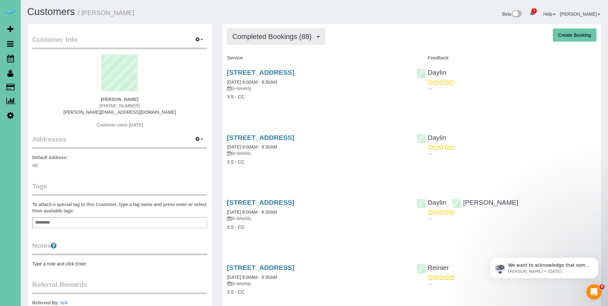
click at [265, 39] on span "Completed Bookings (88)" at bounding box center [273, 37] width 82 height 8
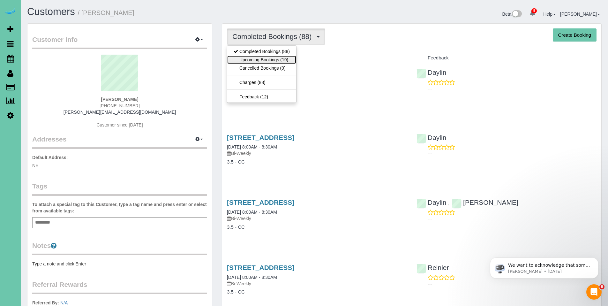
click at [263, 59] on link "Upcoming Bookings (19)" at bounding box center [261, 60] width 69 height 8
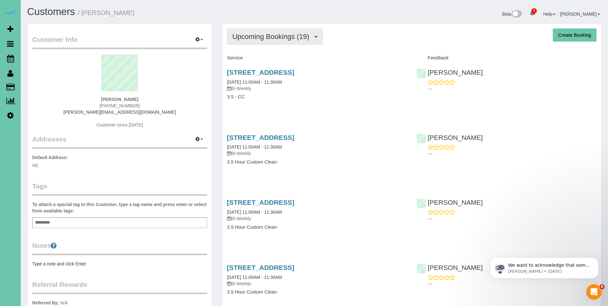
click at [268, 44] on button "Upcoming Bookings (19)" at bounding box center [275, 36] width 96 height 16
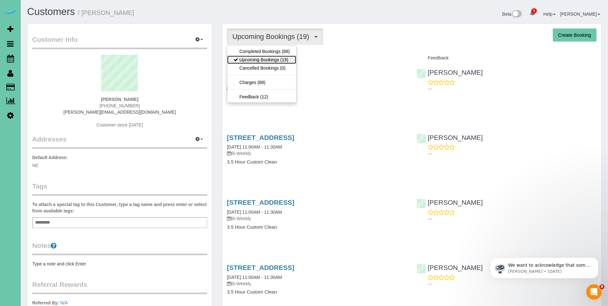
click at [265, 58] on link "Upcoming Bookings (19)" at bounding box center [261, 60] width 69 height 8
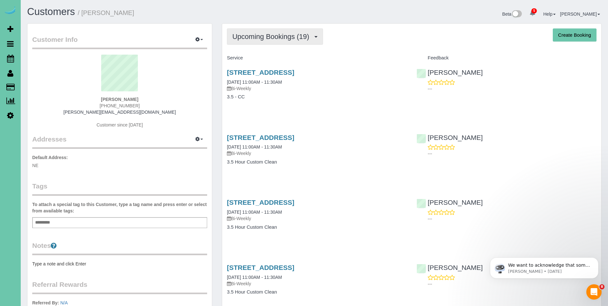
click at [258, 42] on button "Upcoming Bookings (19)" at bounding box center [275, 36] width 96 height 16
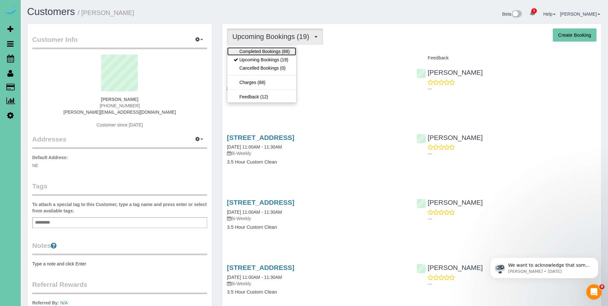
click at [258, 49] on link "Completed Bookings (88)" at bounding box center [261, 51] width 69 height 8
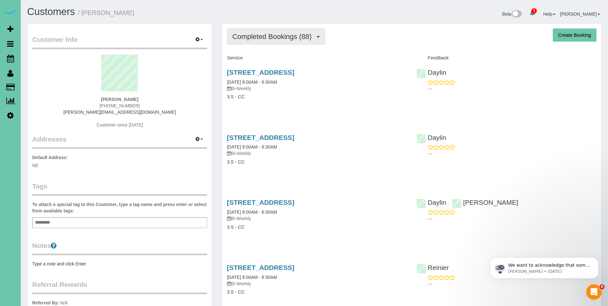
click at [273, 39] on span "Completed Bookings (88)" at bounding box center [273, 37] width 82 height 8
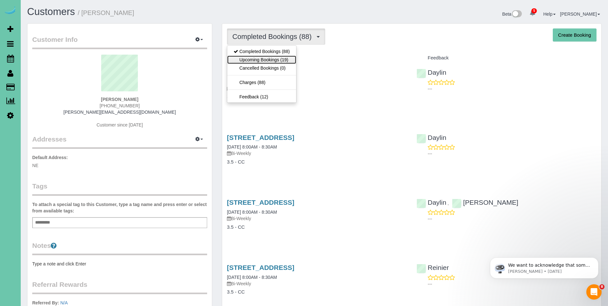
click at [266, 61] on link "Upcoming Bookings (19)" at bounding box center [261, 60] width 69 height 8
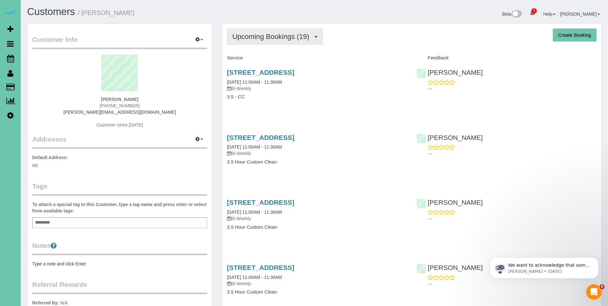
click at [265, 38] on span "Upcoming Bookings (19)" at bounding box center [272, 37] width 80 height 8
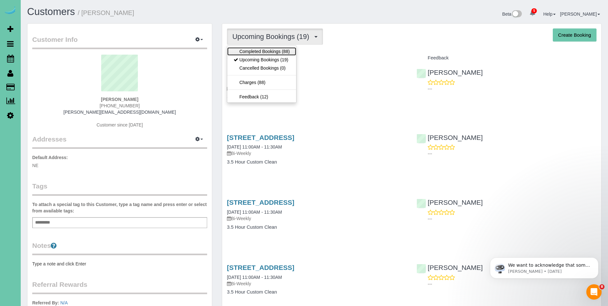
click at [262, 52] on link "Completed Bookings (88)" at bounding box center [261, 51] width 69 height 8
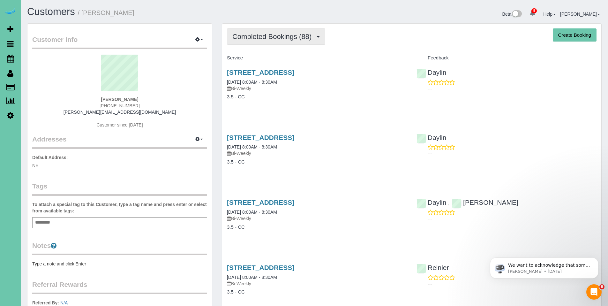
click at [268, 34] on span "Completed Bookings (88)" at bounding box center [273, 37] width 82 height 8
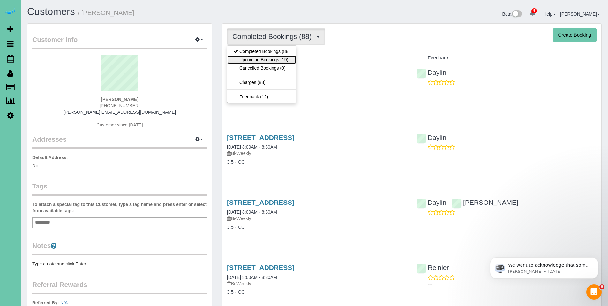
click at [269, 59] on link "Upcoming Bookings (19)" at bounding box center [261, 60] width 69 height 8
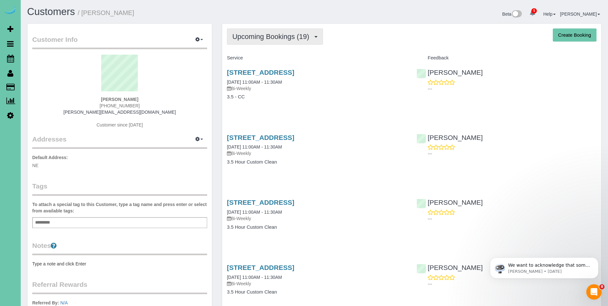
click at [268, 37] on span "Upcoming Bookings (19)" at bounding box center [272, 37] width 80 height 8
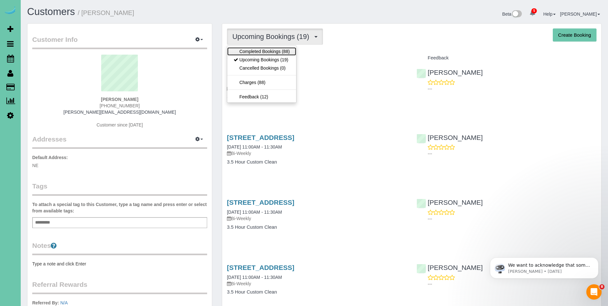
click at [263, 54] on link "Completed Bookings (88)" at bounding box center [261, 51] width 69 height 8
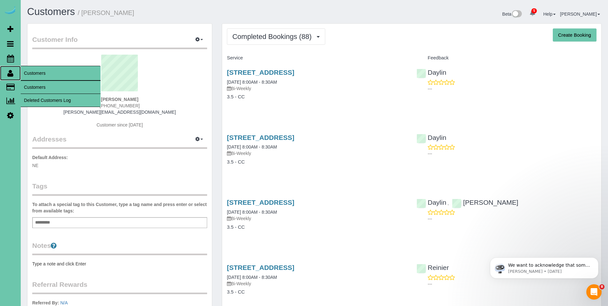
click at [13, 75] on icon at bounding box center [10, 73] width 6 height 8
click at [38, 84] on link "Customers" at bounding box center [61, 87] width 80 height 13
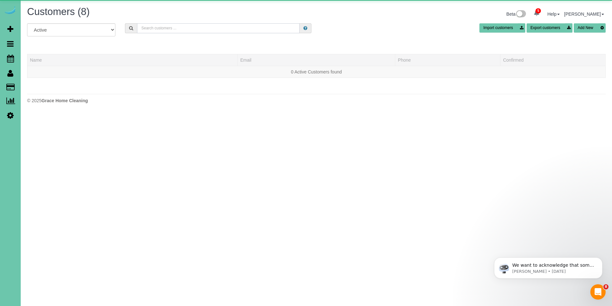
click at [233, 29] on input "text" at bounding box center [218, 28] width 163 height 10
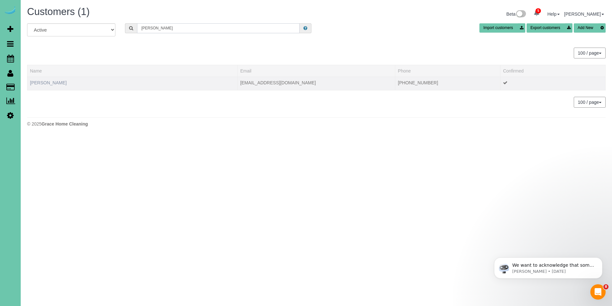
type input "Don Bu"
click at [43, 84] on link "Don Bush" at bounding box center [48, 82] width 37 height 5
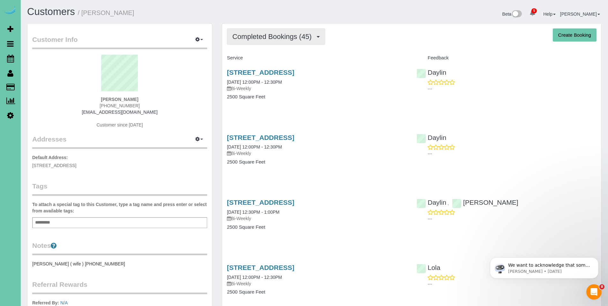
click at [268, 35] on span "Completed Bookings (45)" at bounding box center [273, 37] width 82 height 8
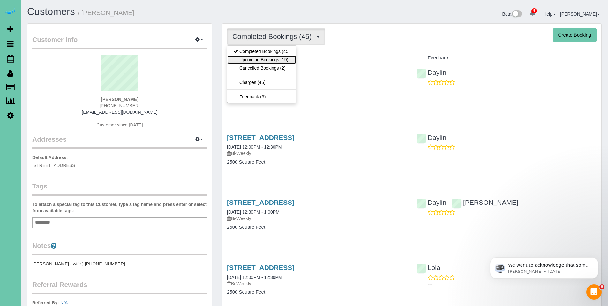
click at [257, 60] on link "Upcoming Bookings (19)" at bounding box center [261, 60] width 69 height 8
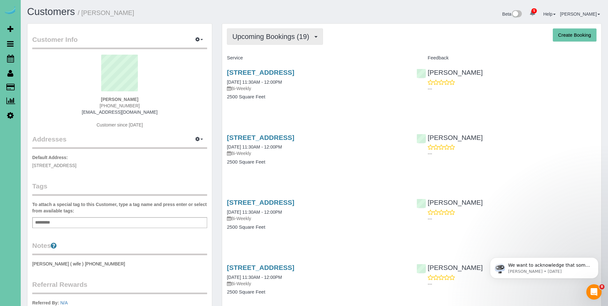
click at [279, 36] on span "Upcoming Bookings (19)" at bounding box center [272, 37] width 80 height 8
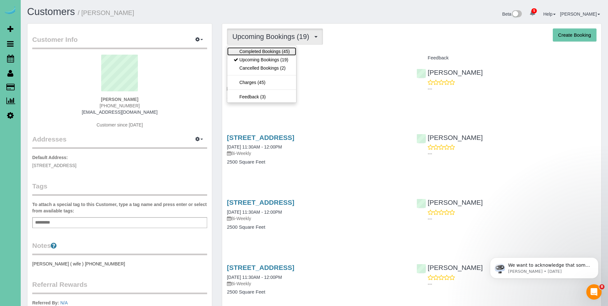
click at [267, 49] on link "Completed Bookings (45)" at bounding box center [261, 51] width 69 height 8
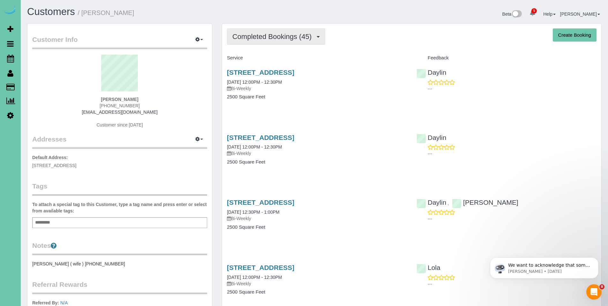
click at [265, 36] on span "Completed Bookings (45)" at bounding box center [273, 37] width 82 height 8
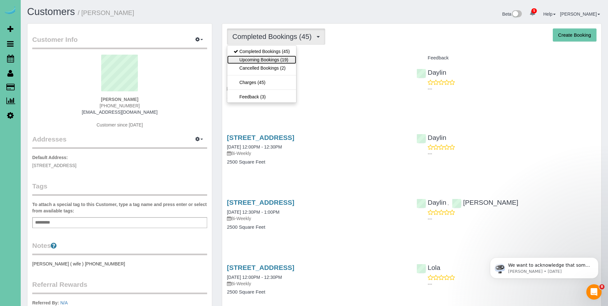
click at [260, 61] on link "Upcoming Bookings (19)" at bounding box center [261, 60] width 69 height 8
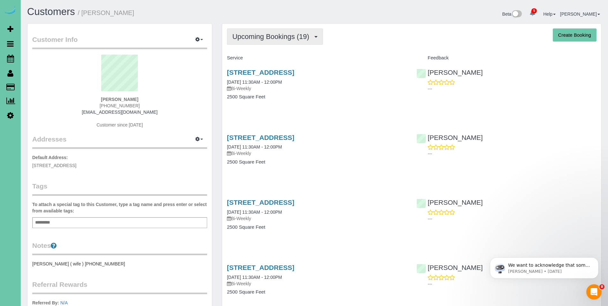
click at [261, 36] on span "Upcoming Bookings (19)" at bounding box center [272, 37] width 80 height 8
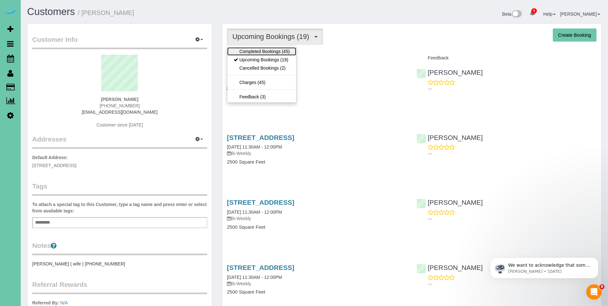
click at [260, 52] on link "Completed Bookings (45)" at bounding box center [261, 51] width 69 height 8
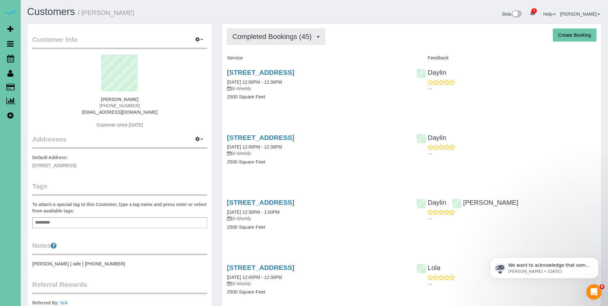
click at [260, 39] on span "Completed Bookings (45)" at bounding box center [273, 37] width 82 height 8
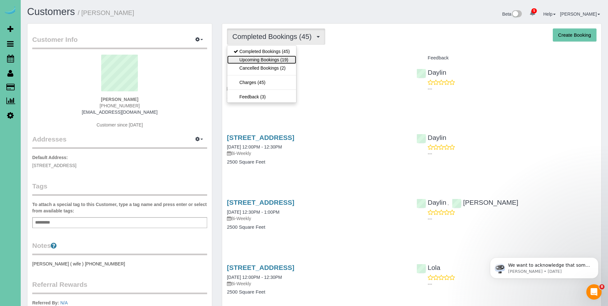
click at [259, 58] on link "Upcoming Bookings (19)" at bounding box center [261, 60] width 69 height 8
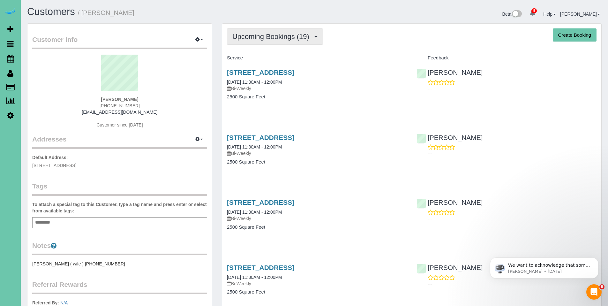
click at [283, 37] on span "Upcoming Bookings (19)" at bounding box center [272, 37] width 80 height 8
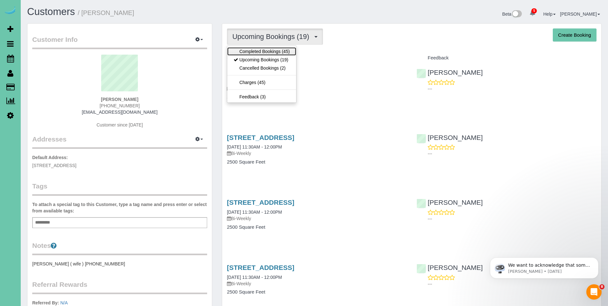
click at [266, 51] on link "Completed Bookings (45)" at bounding box center [261, 51] width 69 height 8
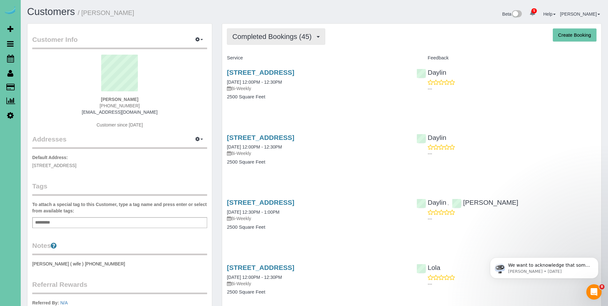
click at [262, 28] on button "Completed Bookings (45)" at bounding box center [276, 36] width 98 height 16
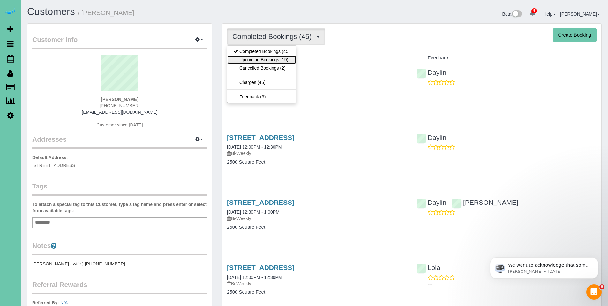
click at [261, 59] on link "Upcoming Bookings (19)" at bounding box center [261, 60] width 69 height 8
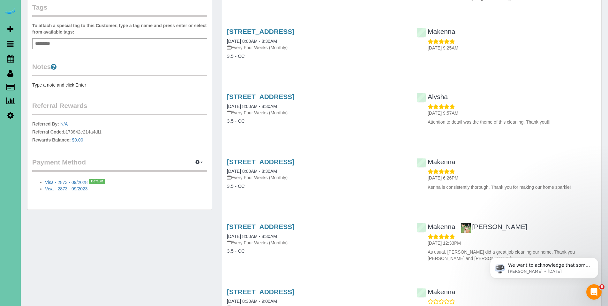
scroll to position [50, 0]
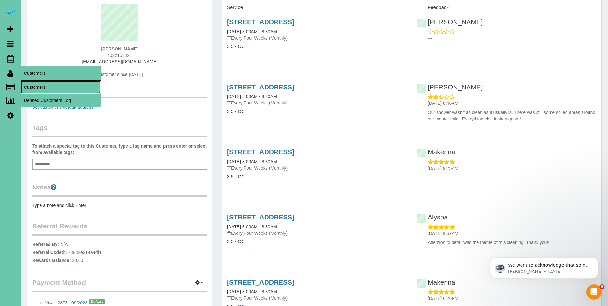
click at [47, 85] on link "Customers" at bounding box center [61, 87] width 80 height 13
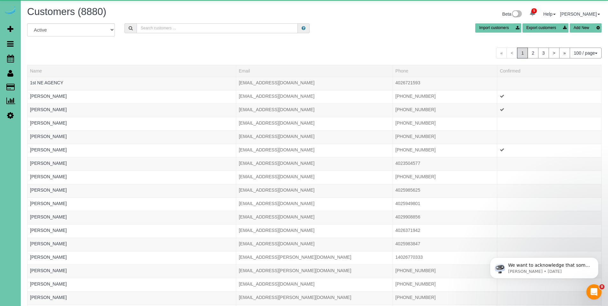
click at [195, 29] on input "text" at bounding box center [217, 28] width 161 height 10
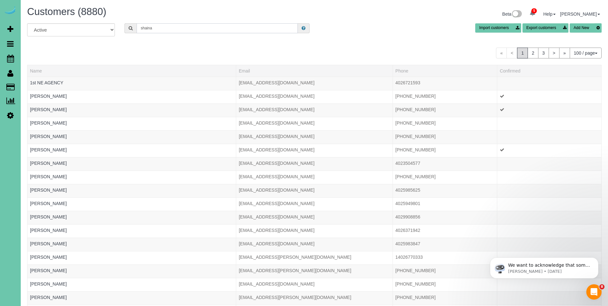
type input "shaina har"
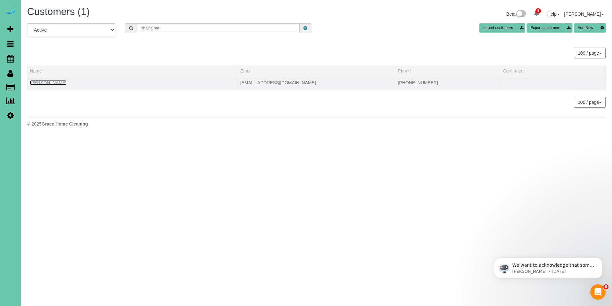
click at [41, 82] on link "[PERSON_NAME]" at bounding box center [48, 82] width 37 height 5
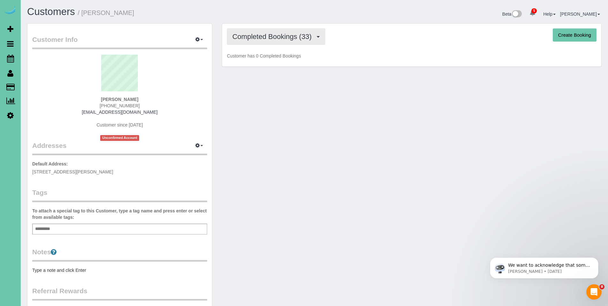
click at [272, 34] on span "Completed Bookings (33)" at bounding box center [273, 37] width 82 height 8
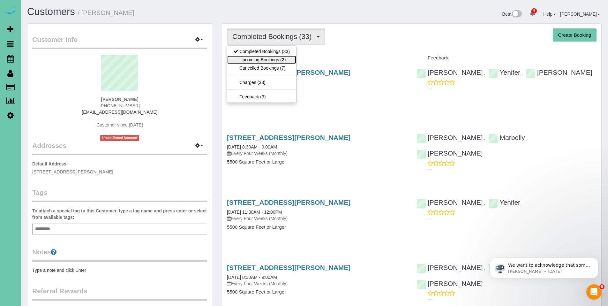
click at [262, 56] on link "Upcoming Bookings (2)" at bounding box center [261, 60] width 69 height 8
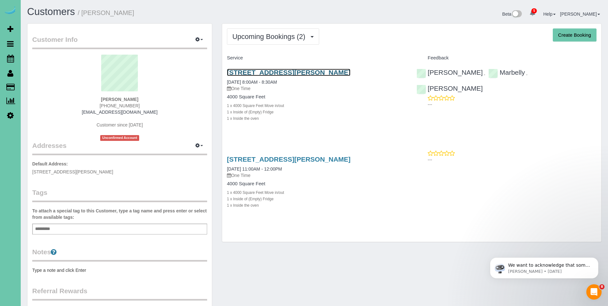
click at [265, 73] on link "[STREET_ADDRESS][PERSON_NAME]" at bounding box center [288, 72] width 123 height 7
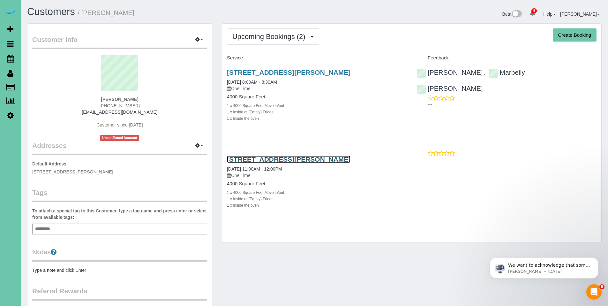
click at [276, 160] on link "[STREET_ADDRESS][PERSON_NAME]" at bounding box center [288, 158] width 123 height 7
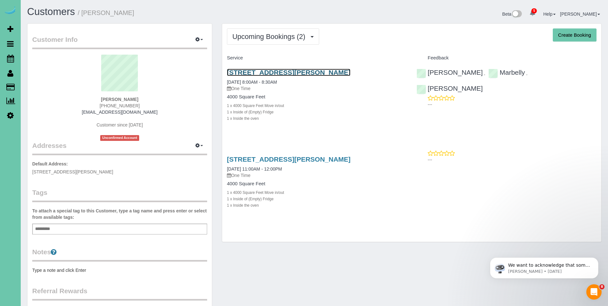
click at [268, 70] on link "[STREET_ADDRESS][PERSON_NAME]" at bounding box center [288, 72] width 123 height 7
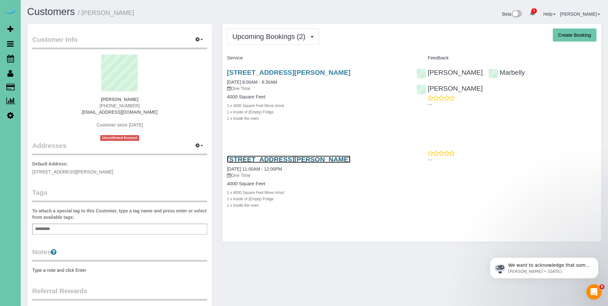
click at [260, 158] on link "[STREET_ADDRESS][PERSON_NAME]" at bounding box center [288, 158] width 123 height 7
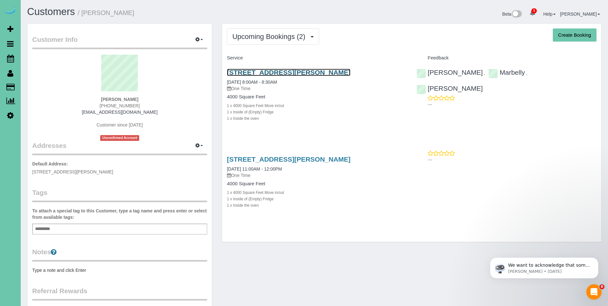
click at [284, 69] on link "[STREET_ADDRESS][PERSON_NAME]" at bounding box center [288, 72] width 123 height 7
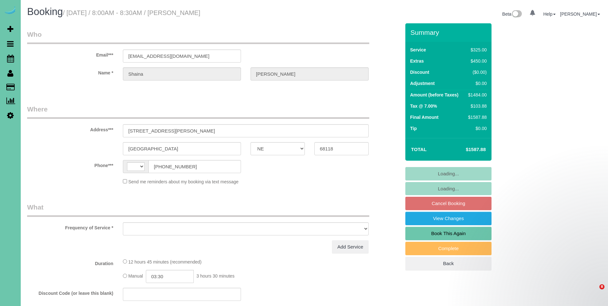
select select "NE"
select select "string:fspay-103f0087-4380-4d36-9dd8-35ced4ba4538"
select select "object:437"
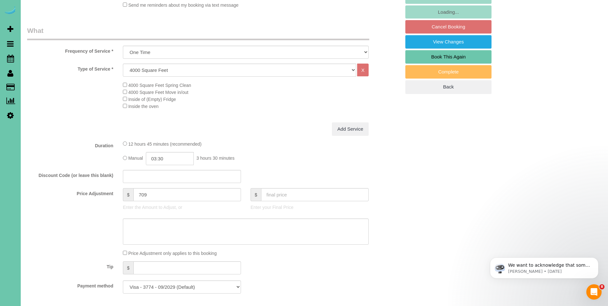
select select "string:[GEOGRAPHIC_DATA]"
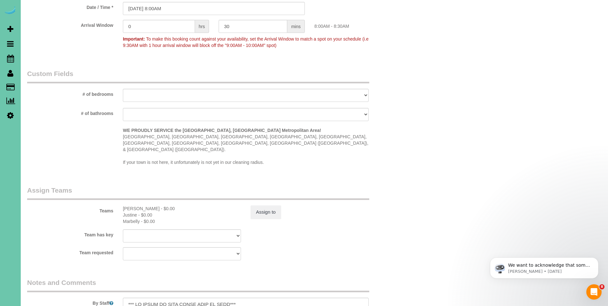
select select "object:958"
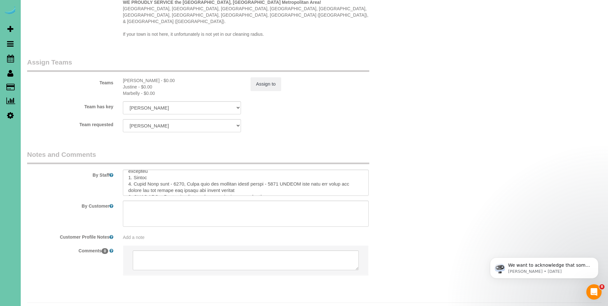
scroll to position [649, 0]
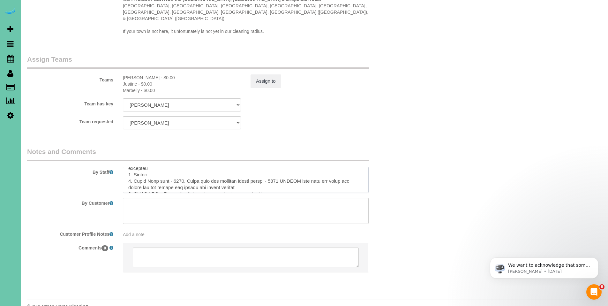
drag, startPoint x: 133, startPoint y: 169, endPoint x: 184, endPoint y: 168, distance: 51.4
click at [184, 168] on textarea at bounding box center [246, 180] width 246 height 26
drag, startPoint x: 138, startPoint y: 174, endPoint x: 129, endPoint y: 174, distance: 9.3
click at [129, 174] on textarea at bounding box center [246, 180] width 246 height 26
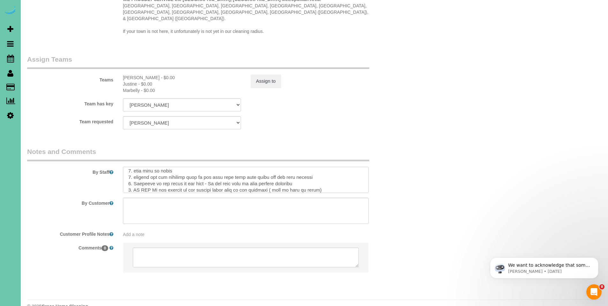
click at [239, 167] on textarea at bounding box center [246, 180] width 246 height 26
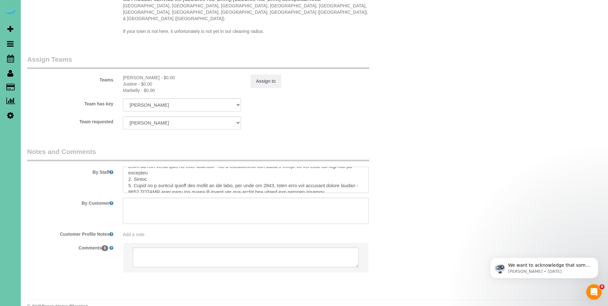
drag, startPoint x: 138, startPoint y: 159, endPoint x: 132, endPoint y: 159, distance: 6.1
click at [132, 167] on textarea at bounding box center [246, 180] width 246 height 26
click at [174, 167] on textarea at bounding box center [246, 180] width 246 height 26
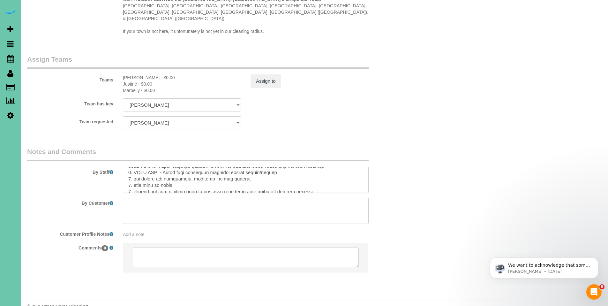
scroll to position [38, 0]
click at [139, 167] on textarea at bounding box center [246, 180] width 246 height 26
click at [135, 167] on textarea at bounding box center [246, 180] width 246 height 26
click at [261, 167] on textarea at bounding box center [246, 180] width 246 height 26
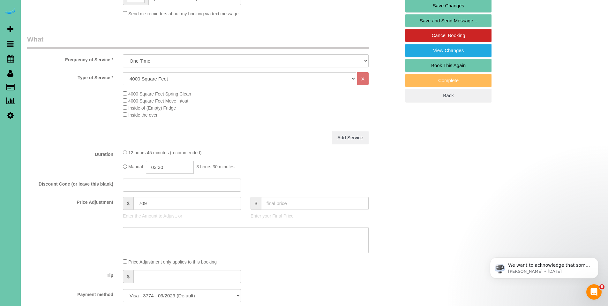
scroll to position [93, 0]
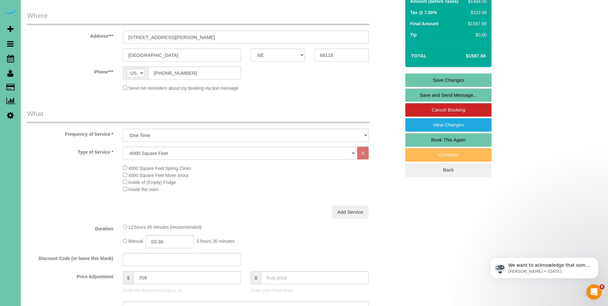
type textarea "*** NO SHOES OR SHOE COVER MUST BE USED*** *** EXTENSION DUSTER NEEDED TO DO TH…"
click at [451, 80] on link "Save Changes" at bounding box center [448, 79] width 86 height 13
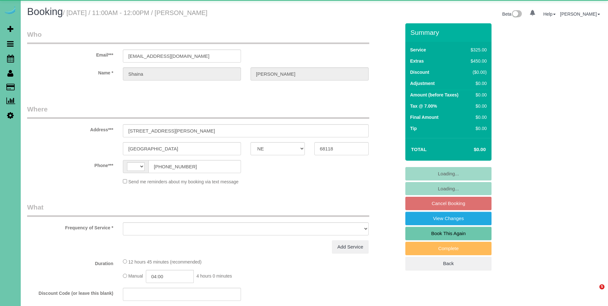
select select "NE"
select select "string:[GEOGRAPHIC_DATA]"
select select "object:409"
select select "string:fspay-103f0087-4380-4d36-9dd8-35ced4ba4538"
select select "object:924"
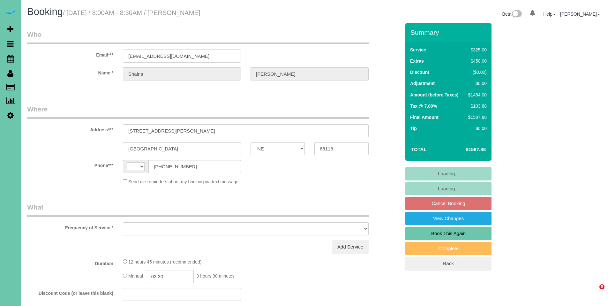
select select "NE"
select select "object:393"
select select "string:fspay-103f0087-4380-4d36-9dd8-35ced4ba4538"
select select "object:728"
select select "string:[GEOGRAPHIC_DATA]"
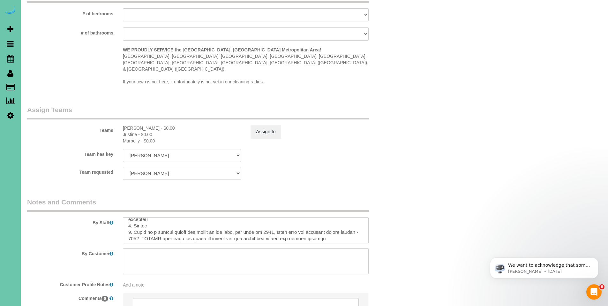
scroll to position [24, 0]
drag, startPoint x: 137, startPoint y: 219, endPoint x: 142, endPoint y: 224, distance: 7.7
click at [142, 224] on textarea at bounding box center [246, 230] width 246 height 26
click at [179, 217] on textarea at bounding box center [246, 230] width 246 height 26
drag, startPoint x: 134, startPoint y: 218, endPoint x: 138, endPoint y: 222, distance: 6.3
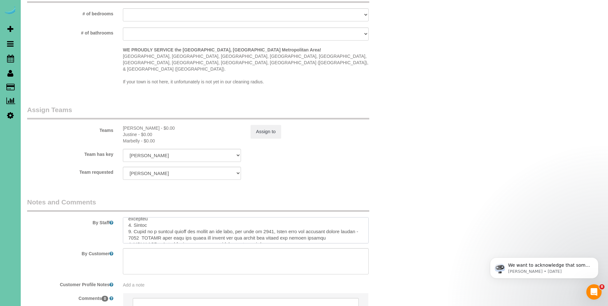
click at [138, 222] on textarea at bounding box center [246, 230] width 246 height 26
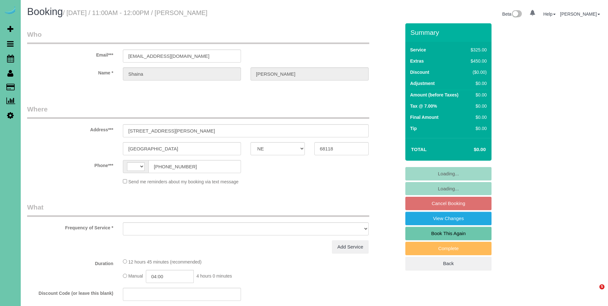
select select "NE"
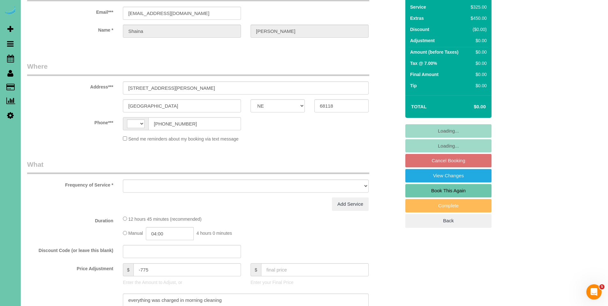
select select "string:[GEOGRAPHIC_DATA]"
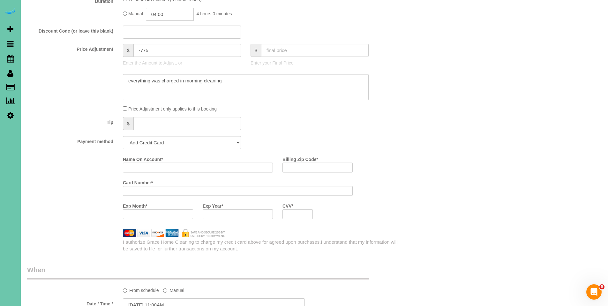
select select "object:934"
select select "string:fspay-103f0087-4380-4d36-9dd8-35ced4ba4538"
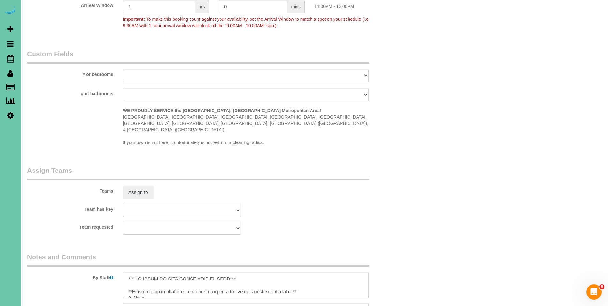
select select "object:938"
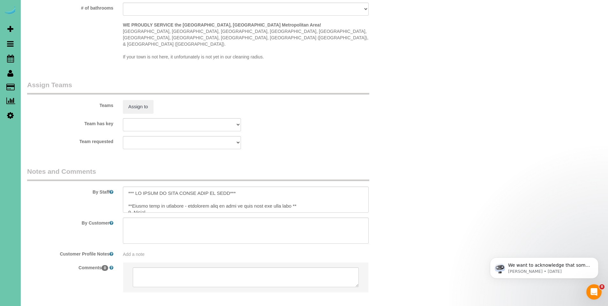
scroll to position [643, 0]
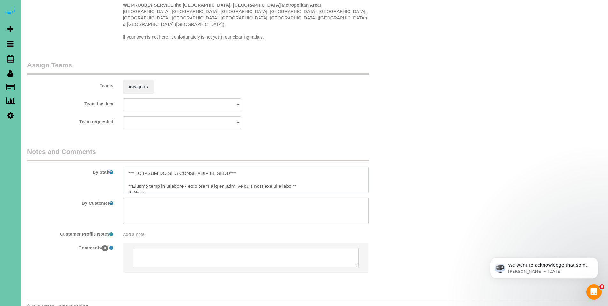
click at [280, 169] on textarea at bounding box center [246, 180] width 246 height 26
click at [134, 167] on textarea at bounding box center [246, 180] width 246 height 26
click at [305, 167] on textarea at bounding box center [246, 180] width 246 height 26
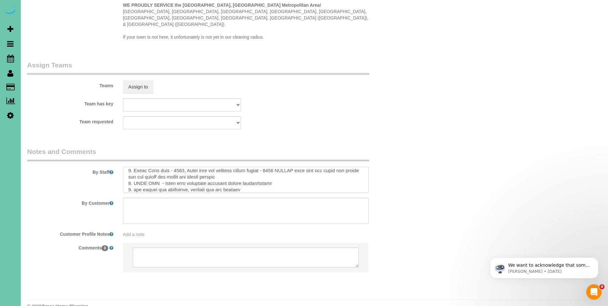
scroll to position [23, 0]
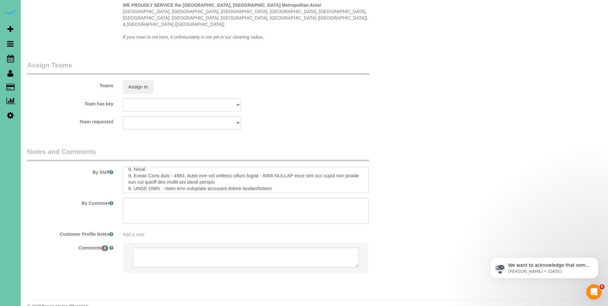
drag, startPoint x: 283, startPoint y: 162, endPoint x: 133, endPoint y: 163, distance: 149.9
click at [133, 167] on textarea at bounding box center [246, 180] width 246 height 26
paste textarea "There is a lockbox behind the [PERSON_NAME] on the left, the code is 1286, Glas…"
click at [205, 167] on textarea at bounding box center [246, 180] width 246 height 26
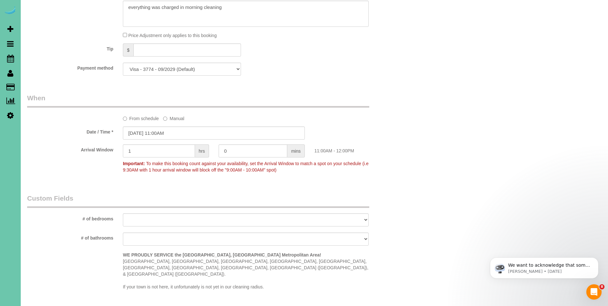
scroll to position [129, 0]
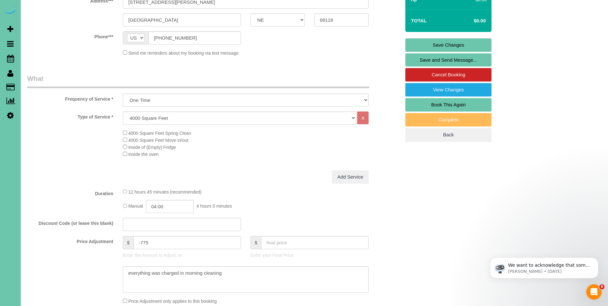
type textarea "*** NO SHOES OR SHOE COVER MUST BE USED*** **Second part of cleaning - checklis…"
click at [451, 46] on link "Save Changes" at bounding box center [448, 44] width 86 height 13
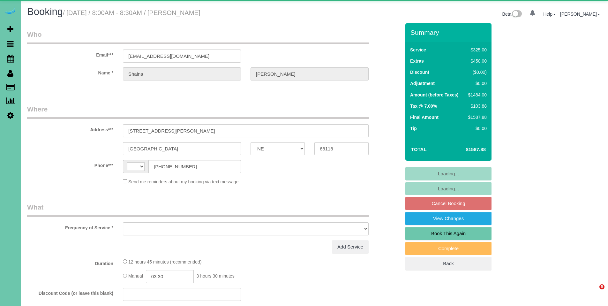
select select "NE"
select select "string:fspay-103f0087-4380-4d36-9dd8-35ced4ba4538"
select select "string:US"
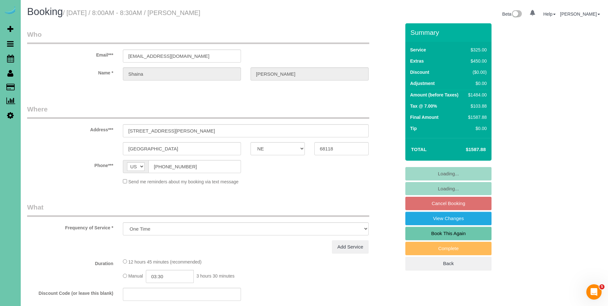
select select "object:958"
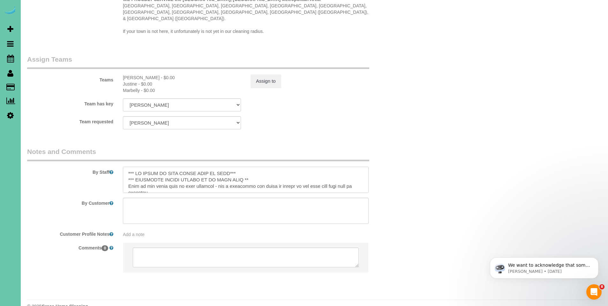
click at [218, 169] on textarea at bounding box center [246, 180] width 246 height 26
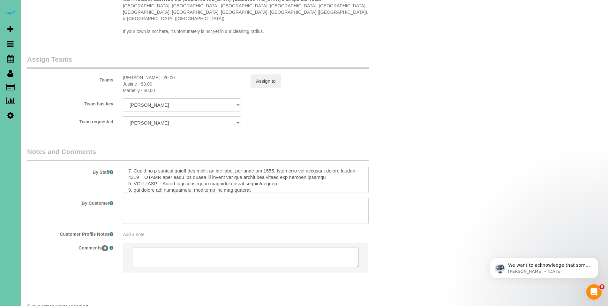
click at [206, 167] on textarea at bounding box center [246, 180] width 246 height 26
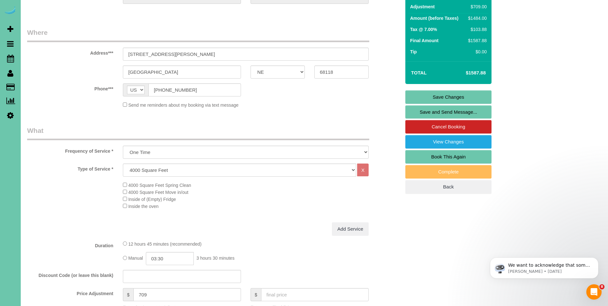
scroll to position [76, 0]
type textarea "*** NO SHOES OR SHOE COVER MUST BE USED*** *** EXTENSION DUSTER NEEDED TO DO TH…"
click at [442, 99] on link "Save Changes" at bounding box center [448, 97] width 86 height 13
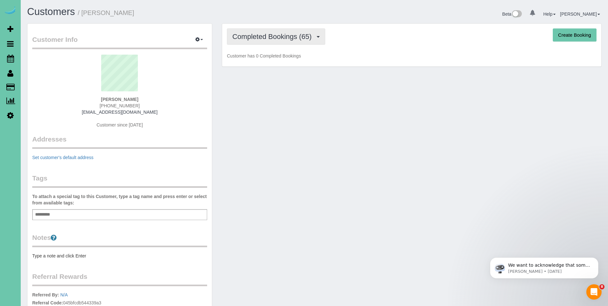
click at [274, 39] on span "Completed Bookings (65)" at bounding box center [273, 37] width 82 height 8
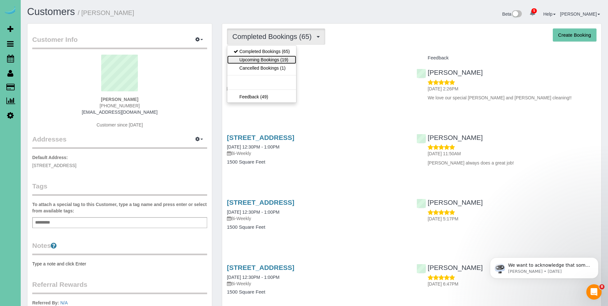
click at [266, 62] on link "Upcoming Bookings (19)" at bounding box center [261, 60] width 69 height 8
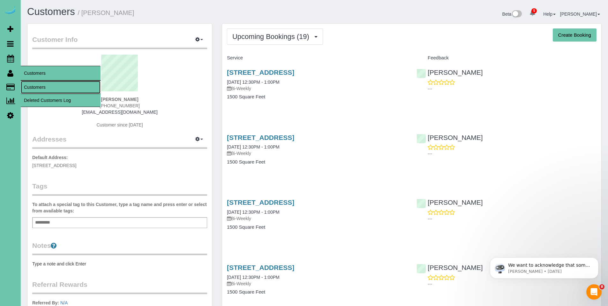
click at [28, 87] on link "Customers" at bounding box center [61, 87] width 80 height 13
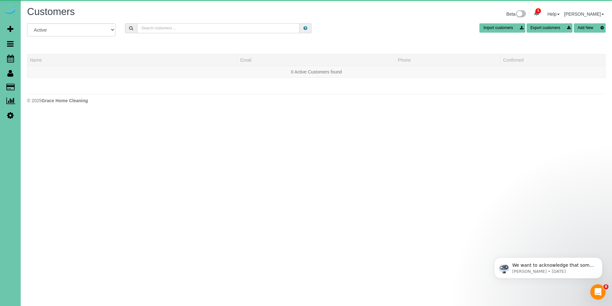
click at [178, 28] on input "text" at bounding box center [218, 28] width 163 height 10
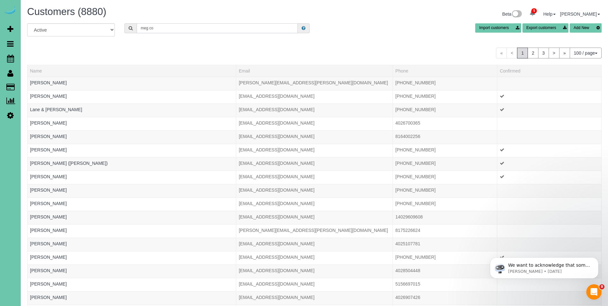
type input "meg cotton"
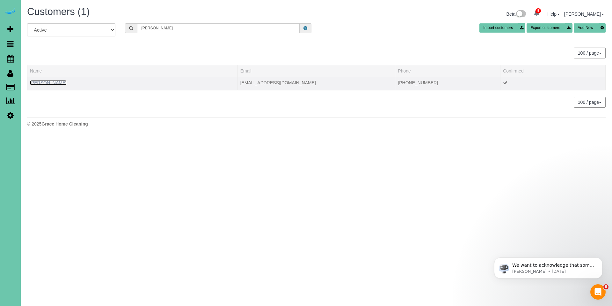
click at [48, 80] on link "[PERSON_NAME]" at bounding box center [48, 82] width 37 height 5
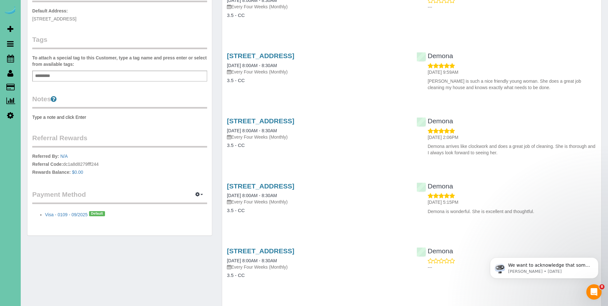
scroll to position [147, 0]
click at [200, 194] on button "button" at bounding box center [199, 194] width 16 height 10
click at [188, 210] on link "Add Credit/Debit Card" at bounding box center [177, 213] width 60 height 8
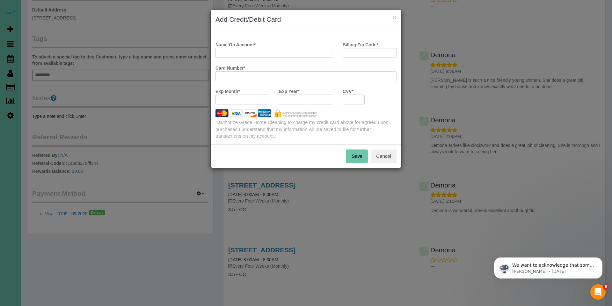
click at [288, 54] on input "Name On Account *" at bounding box center [275, 53] width 118 height 10
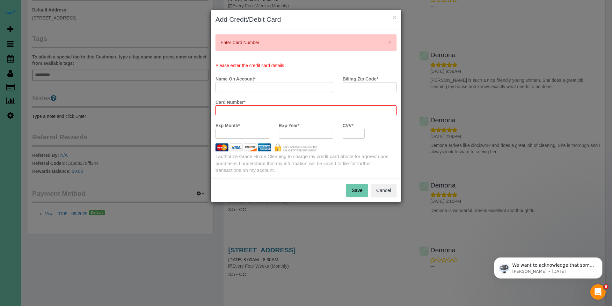
click at [263, 48] on div "× Enter Card Number Please enter the credit card details Name On Account * Bill…" at bounding box center [306, 103] width 191 height 149
click at [320, 85] on input "Name On Account *" at bounding box center [275, 87] width 118 height 10
type input "Margaret A Cotton"
type input "68132"
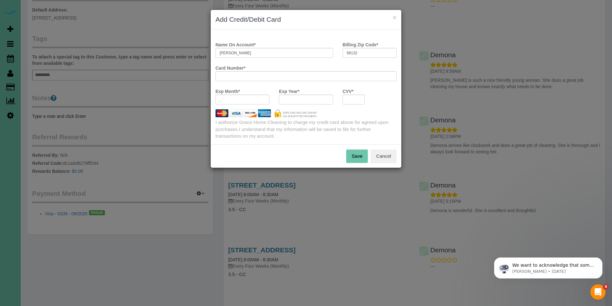
click at [235, 137] on div "Name On Account * Margaret A Cotton Billing Zip Code * 68132 Card Number * Exp …" at bounding box center [306, 89] width 181 height 100
click at [360, 157] on button "Save" at bounding box center [357, 155] width 22 height 13
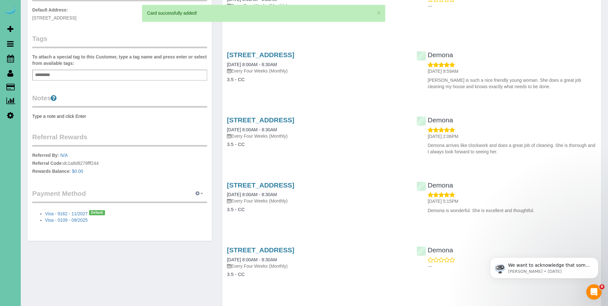
click at [203, 194] on span "button" at bounding box center [201, 193] width 3 height 1
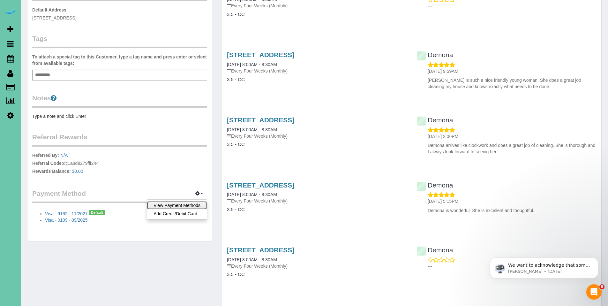
click at [195, 207] on link "View Payment Methods" at bounding box center [177, 205] width 60 height 8
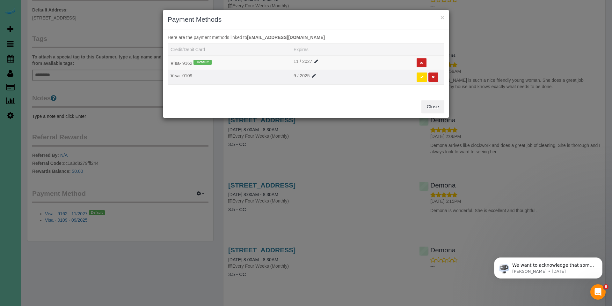
click at [421, 80] on button at bounding box center [422, 76] width 11 height 9
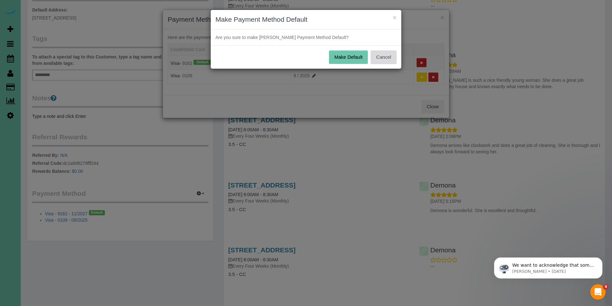
click at [381, 58] on button "Cancel" at bounding box center [384, 56] width 26 height 13
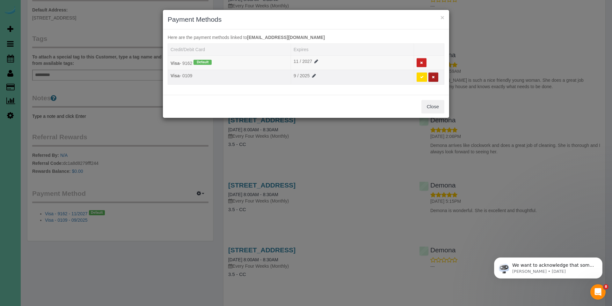
click at [435, 78] on button at bounding box center [434, 76] width 10 height 9
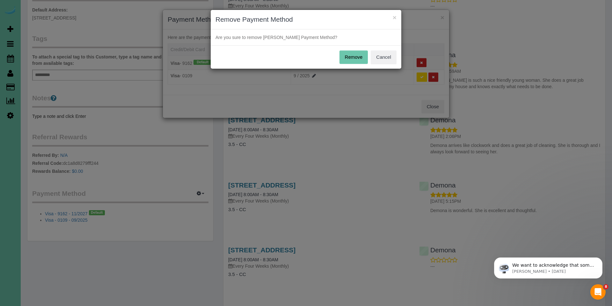
click at [354, 61] on button "Remove" at bounding box center [354, 56] width 29 height 13
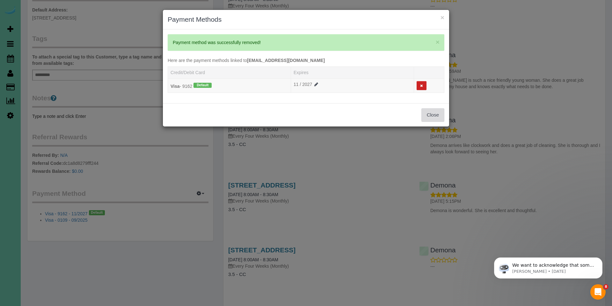
click at [433, 118] on button "Close" at bounding box center [433, 114] width 23 height 13
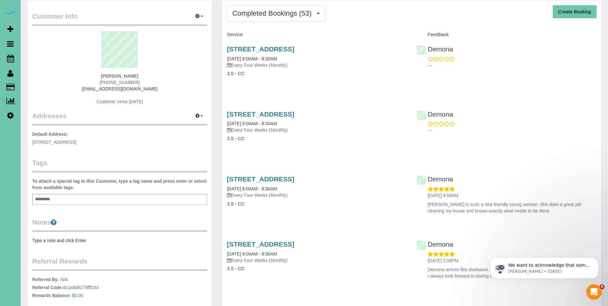
scroll to position [0, 0]
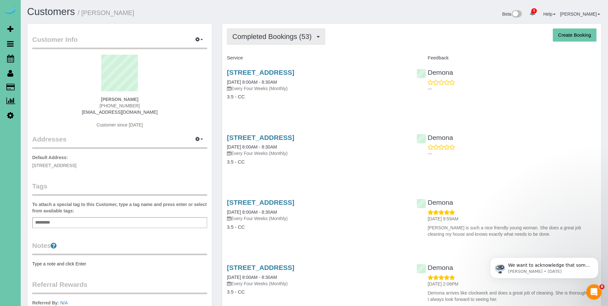
click at [268, 41] on button "Completed Bookings (53)" at bounding box center [276, 36] width 98 height 16
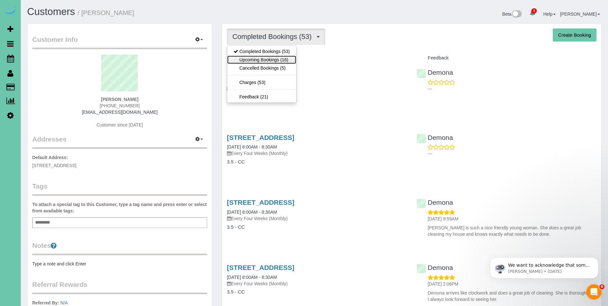
click at [264, 58] on link "Upcoming Bookings (16)" at bounding box center [261, 60] width 69 height 8
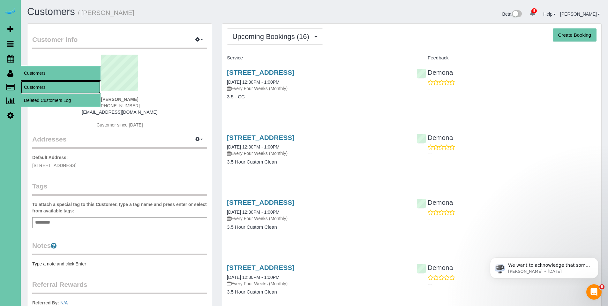
click at [38, 87] on link "Customers" at bounding box center [61, 87] width 80 height 13
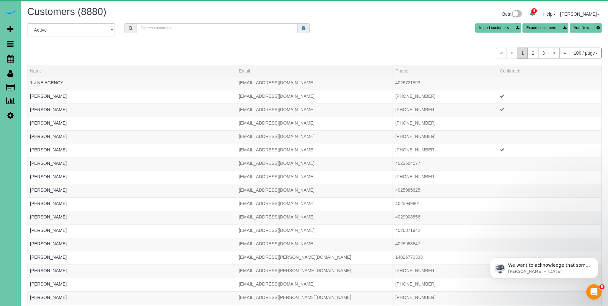
click at [254, 28] on input "text" at bounding box center [217, 28] width 161 height 10
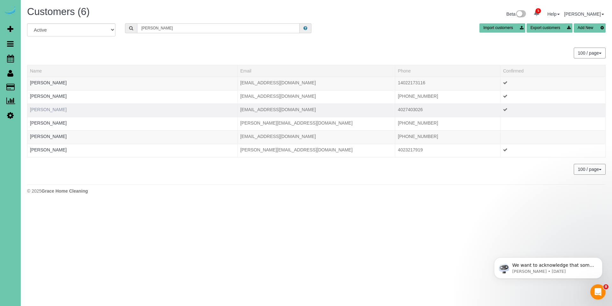
type input "lisa h"
click at [57, 109] on link "Lisa Hernandes" at bounding box center [48, 109] width 37 height 5
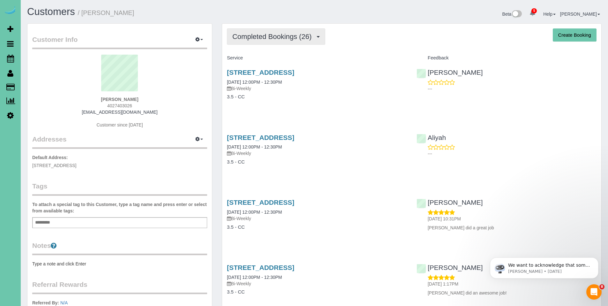
click at [277, 40] on span "Completed Bookings (26)" at bounding box center [273, 37] width 82 height 8
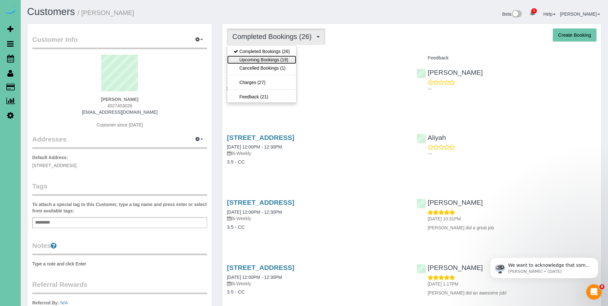
click at [271, 59] on link "Upcoming Bookings (19)" at bounding box center [261, 60] width 69 height 8
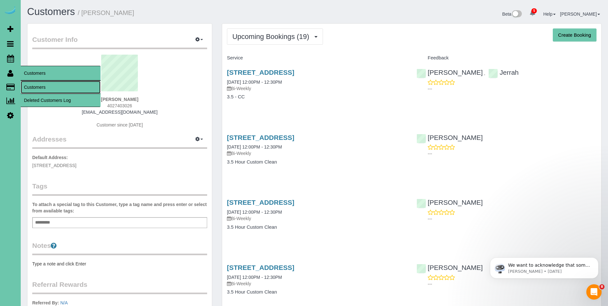
click at [35, 85] on link "Customers" at bounding box center [61, 87] width 80 height 13
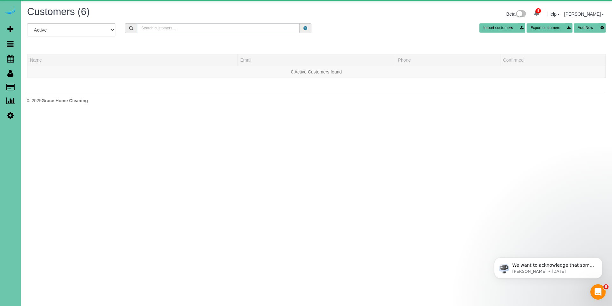
click at [164, 28] on input "text" at bounding box center [218, 28] width 163 height 10
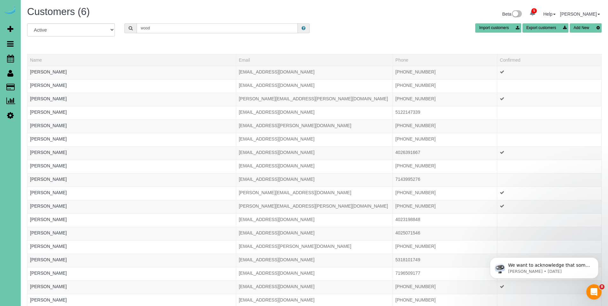
drag, startPoint x: 164, startPoint y: 27, endPoint x: 132, endPoint y: 27, distance: 31.9
click at [132, 27] on div "wood" at bounding box center [216, 28] width 185 height 10
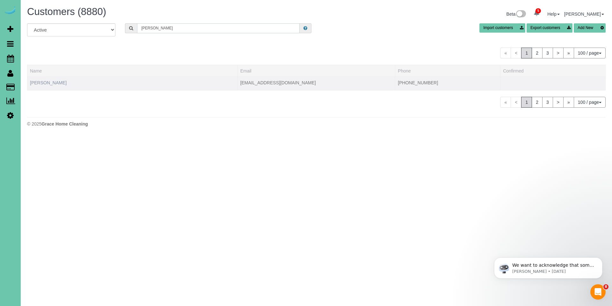
type input "Judy wood"
click at [43, 81] on link "Judy Wood" at bounding box center [48, 82] width 37 height 5
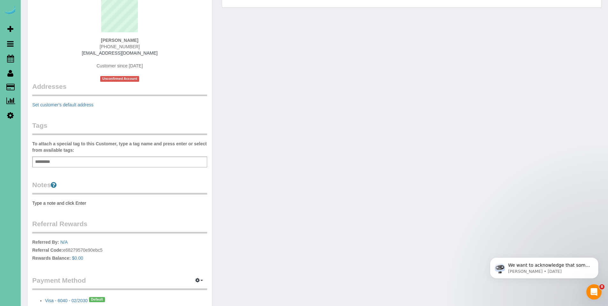
scroll to position [103, 0]
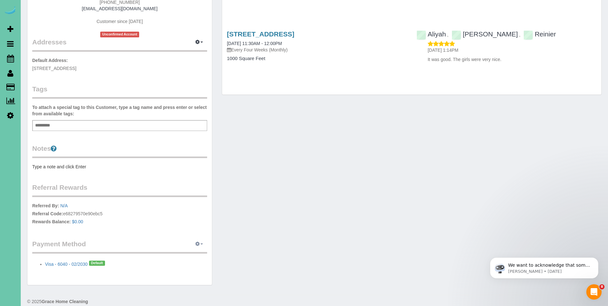
click at [196, 244] on icon "button" at bounding box center [197, 243] width 4 height 4
click at [189, 266] on link "Add Credit/Debit Card" at bounding box center [177, 264] width 60 height 8
click at [200, 243] on span "button" at bounding box center [201, 243] width 3 height 1
click at [191, 253] on link "View Payment Methods" at bounding box center [177, 255] width 60 height 8
click at [198, 243] on icon "button" at bounding box center [197, 243] width 4 height 4
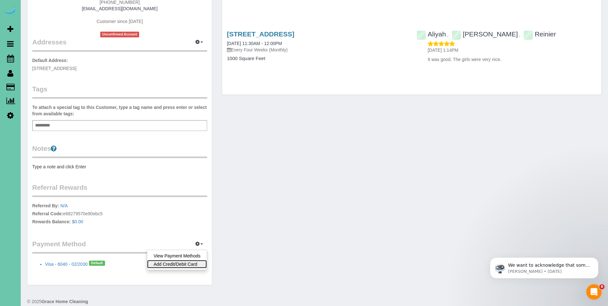
click at [186, 202] on body "5 Beta Your Notifications You have 0 alerts × You have 4 to charge for 09/25/20…" at bounding box center [304, 50] width 608 height 306
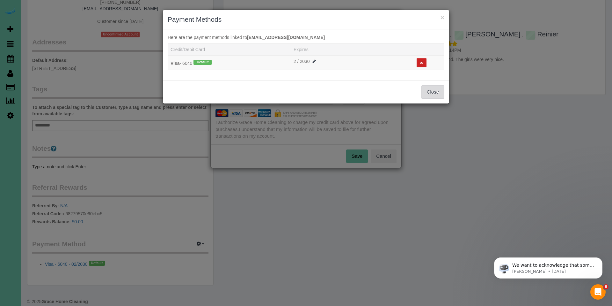
click at [434, 90] on button "Close" at bounding box center [433, 91] width 23 height 13
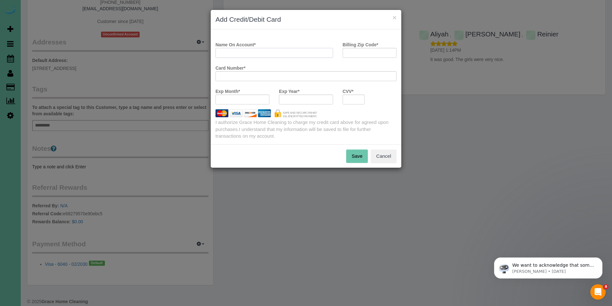
click at [308, 53] on input "Name On Account *" at bounding box center [275, 53] width 118 height 10
type input "Juditha M"
click at [278, 49] on input "Juditha M" at bounding box center [275, 53] width 118 height 10
click at [257, 53] on input "Judith M" at bounding box center [275, 53] width 118 height 10
type input "Judith M Wood"
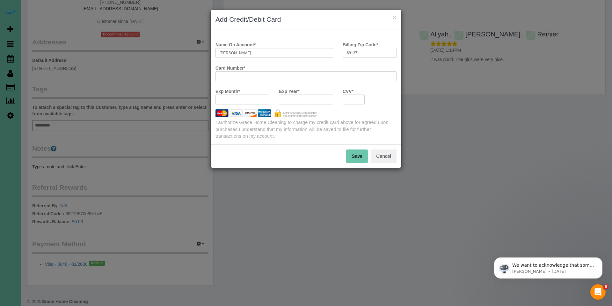
type input "68137"
click at [359, 156] on button "Save" at bounding box center [357, 155] width 22 height 13
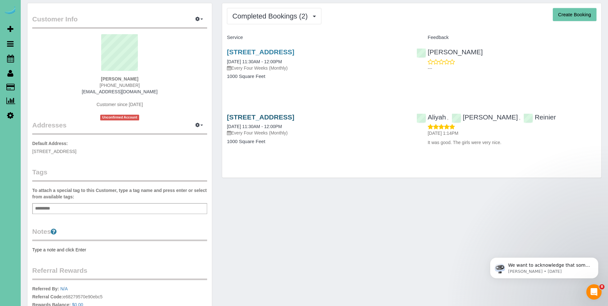
scroll to position [0, 0]
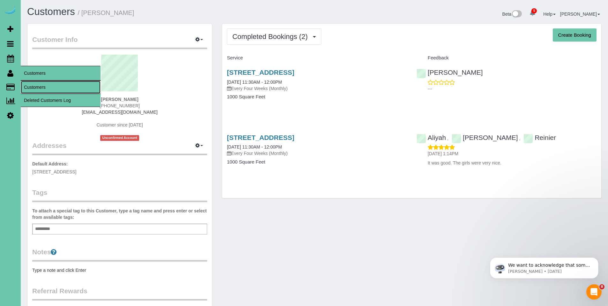
click at [40, 86] on link "Customers" at bounding box center [61, 87] width 80 height 13
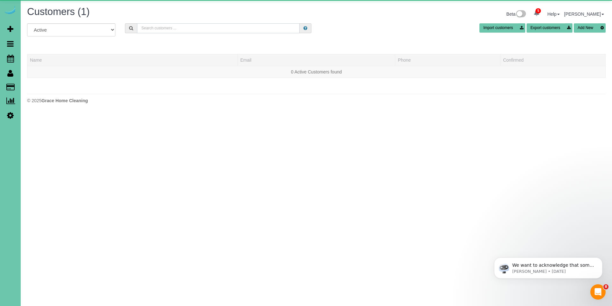
click at [192, 26] on input "text" at bounding box center [218, 28] width 163 height 10
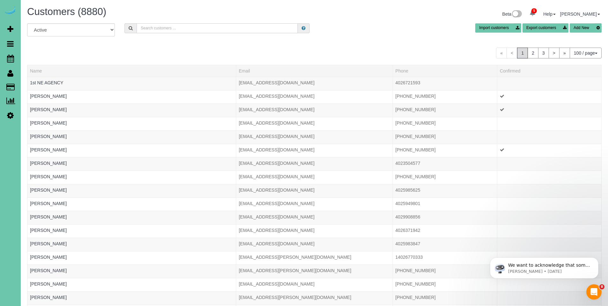
click at [148, 26] on input "text" at bounding box center [217, 28] width 161 height 10
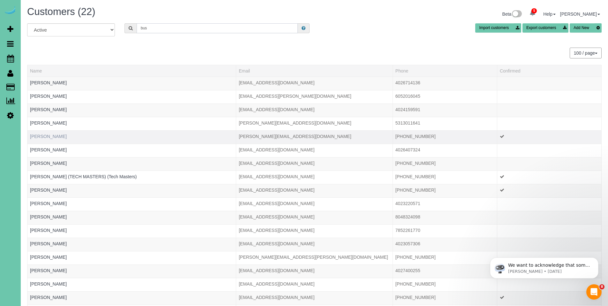
type input "bus"
click at [59, 134] on link "Brianna Busboom" at bounding box center [48, 136] width 37 height 5
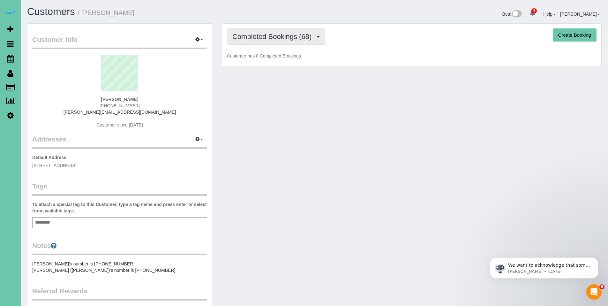
click at [274, 37] on span "Completed Bookings (68)" at bounding box center [273, 37] width 82 height 8
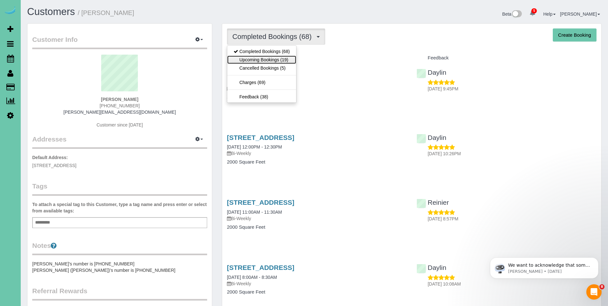
click at [261, 61] on link "Upcoming Bookings (19)" at bounding box center [261, 60] width 69 height 8
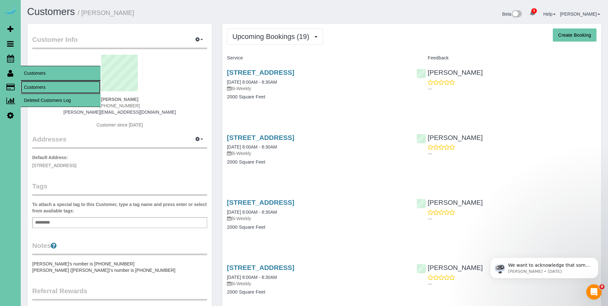
click at [33, 84] on link "Customers" at bounding box center [61, 87] width 80 height 13
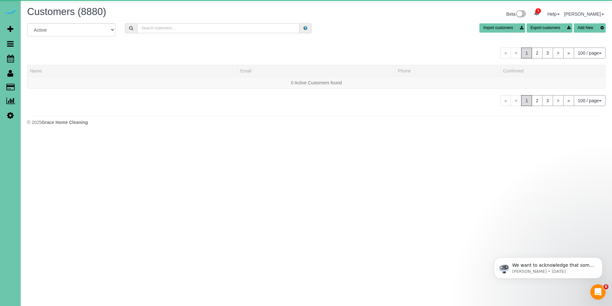
click at [214, 24] on input "text" at bounding box center [218, 28] width 163 height 10
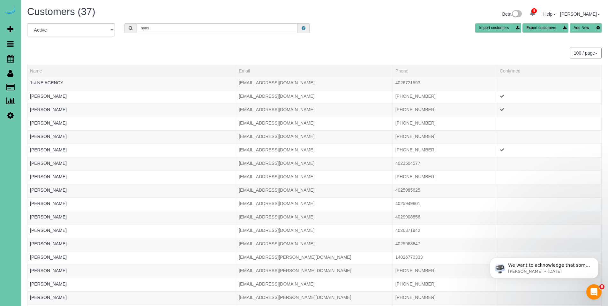
type input "hansen"
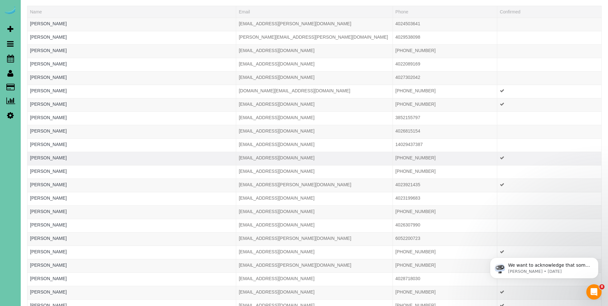
scroll to position [193, 0]
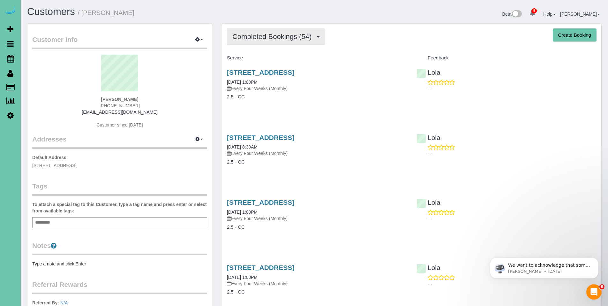
click at [263, 37] on span "Completed Bookings (54)" at bounding box center [273, 37] width 82 height 8
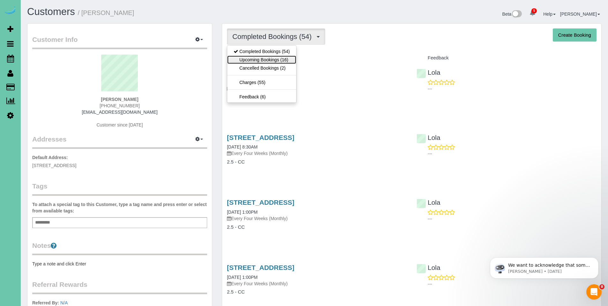
click at [256, 58] on link "Upcoming Bookings (16)" at bounding box center [261, 60] width 69 height 8
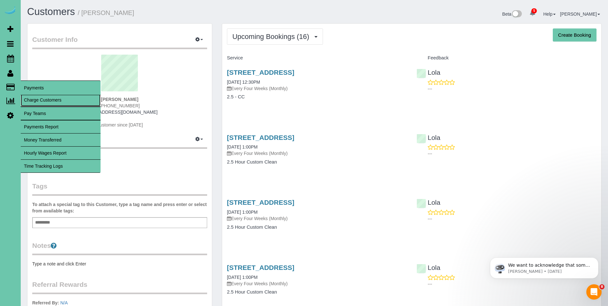
click at [38, 97] on link "Charge Customers" at bounding box center [61, 99] width 80 height 13
select select
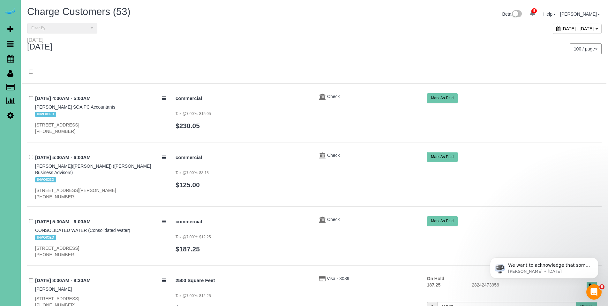
click at [556, 28] on icon at bounding box center [558, 28] width 4 height 4
type input "**********"
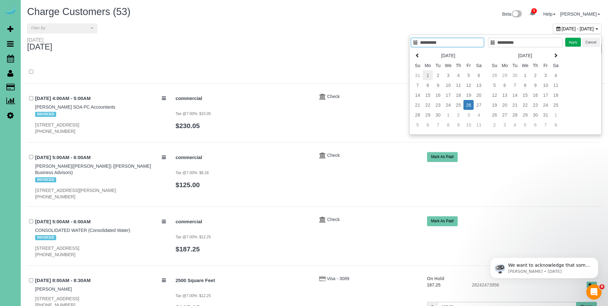
type input "**********"
click at [427, 74] on td "1" at bounding box center [427, 75] width 10 height 10
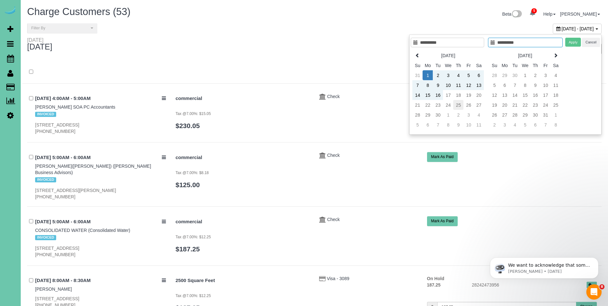
type input "**********"
click at [458, 106] on td "25" at bounding box center [458, 105] width 10 height 10
click at [574, 46] on button "Apply" at bounding box center [573, 42] width 16 height 9
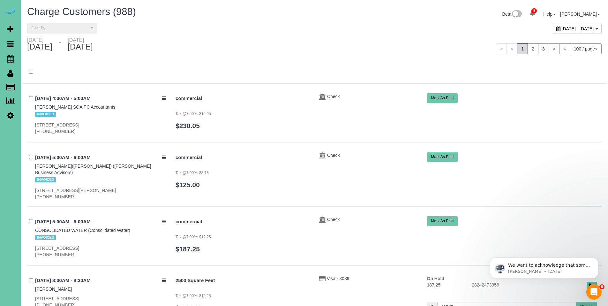
click at [556, 27] on icon at bounding box center [558, 28] width 4 height 4
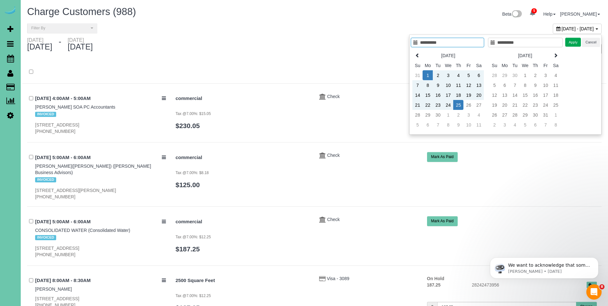
type input "**********"
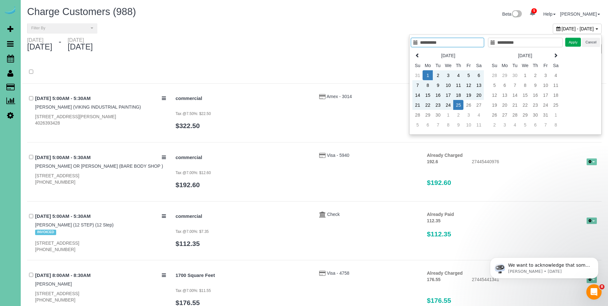
click at [425, 74] on td "1" at bounding box center [427, 75] width 10 height 10
type input "**********"
click at [457, 104] on td "25" at bounding box center [458, 105] width 10 height 10
type input "**********"
click at [568, 42] on button "Apply" at bounding box center [573, 42] width 16 height 9
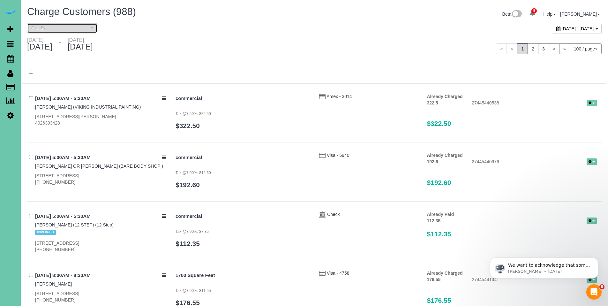
click at [53, 32] on button "Filter By" at bounding box center [62, 28] width 70 height 10
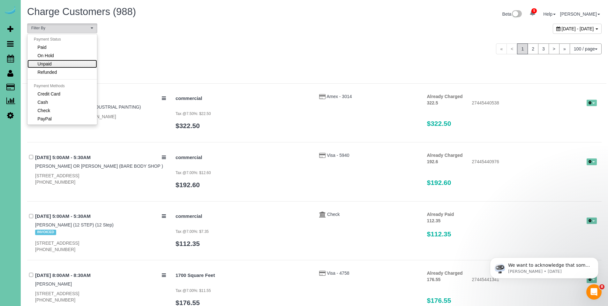
click at [55, 61] on link "Unpaid" at bounding box center [62, 64] width 70 height 8
select select "******"
click at [428, 52] on div "« < 1 2 3 > » 100 / page 10 / page 20 / page 30 / page 40 / page 50 / page 100 …" at bounding box center [460, 48] width 282 height 11
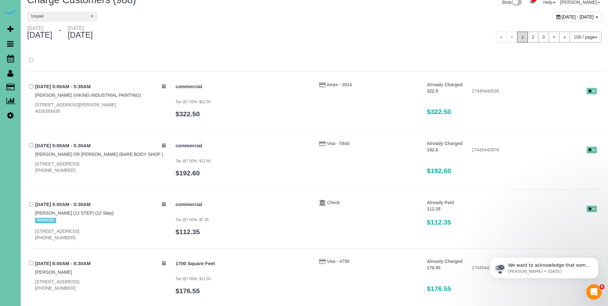
scroll to position [0, 0]
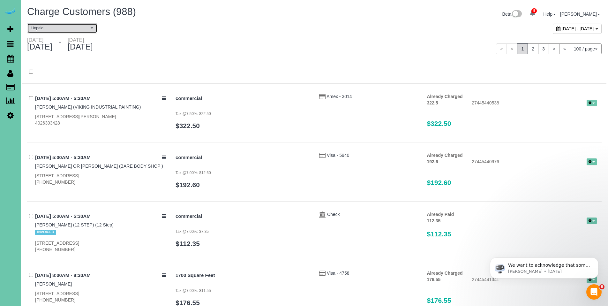
click at [58, 28] on span "Unpaid" at bounding box center [60, 28] width 58 height 5
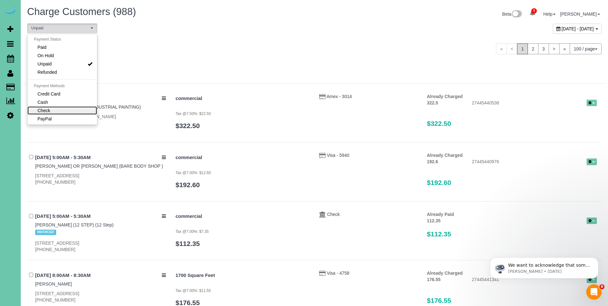
click at [70, 107] on link "Check" at bounding box center [62, 110] width 70 height 8
click at [263, 31] on div "**********" at bounding box center [168, 28] width 292 height 10
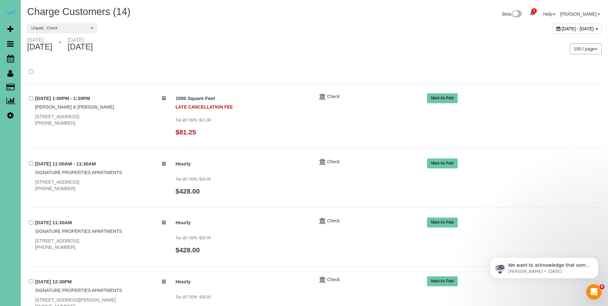
click at [556, 28] on icon at bounding box center [558, 28] width 4 height 4
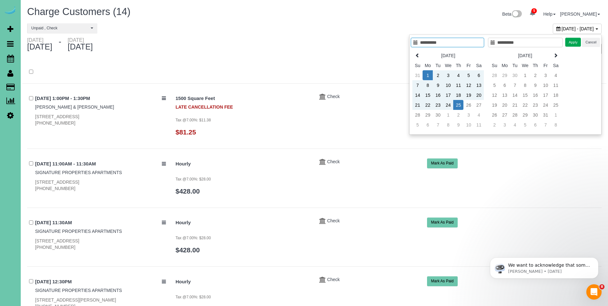
type input "**********"
click at [430, 76] on td "1" at bounding box center [427, 75] width 10 height 10
type input "**********"
click at [460, 107] on td "25" at bounding box center [458, 105] width 10 height 10
type input "**********"
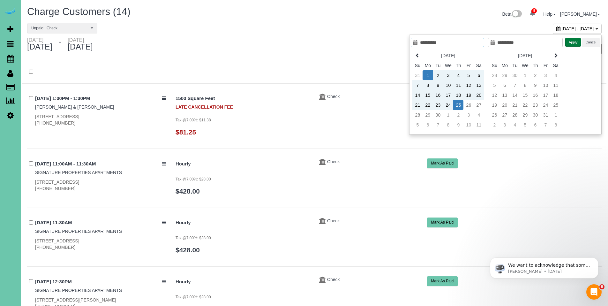
click at [575, 45] on button "Apply" at bounding box center [573, 42] width 16 height 9
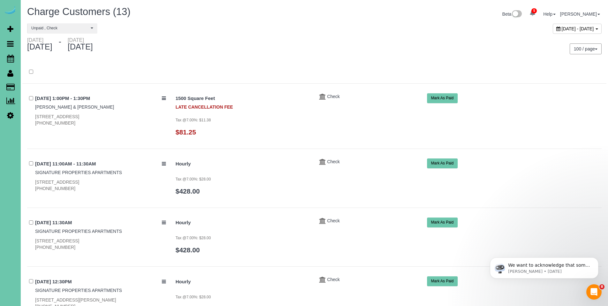
scroll to position [12, 0]
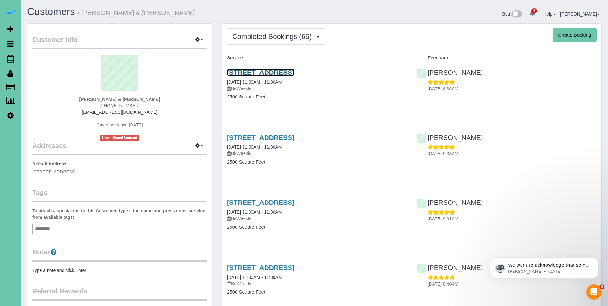
click at [273, 74] on link "[STREET_ADDRESS]" at bounding box center [260, 72] width 67 height 7
click at [0, 0] on body "5 Beta Your Notifications You have 0 alerts × You have 2 to charge for 09/25/20…" at bounding box center [304, 153] width 608 height 306
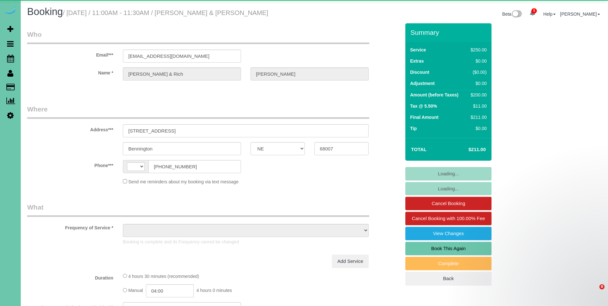
select select "NE"
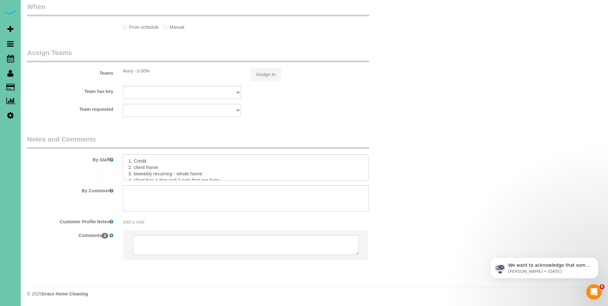
scroll to position [500, 0]
select select "string:[GEOGRAPHIC_DATA]"
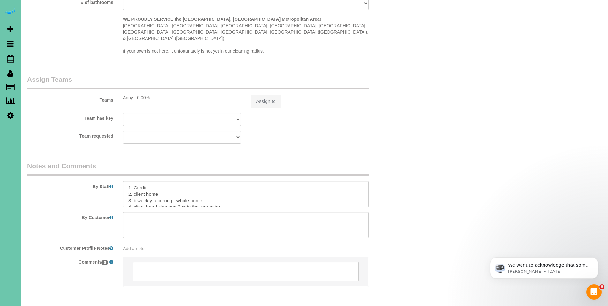
select select "object:744"
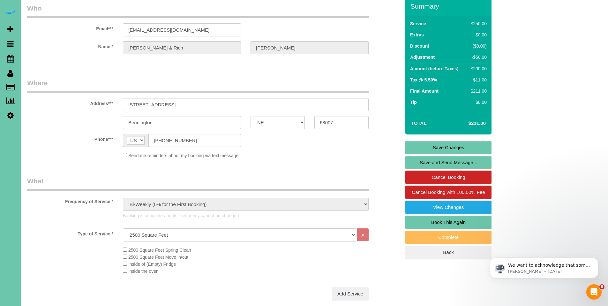
scroll to position [0, 0]
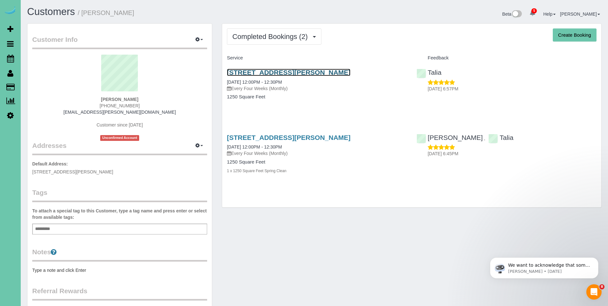
click at [270, 72] on link "[STREET_ADDRESS][PERSON_NAME]" at bounding box center [288, 72] width 123 height 7
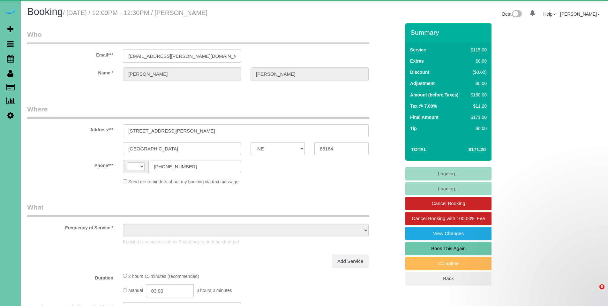
select select "NE"
select select "object:414"
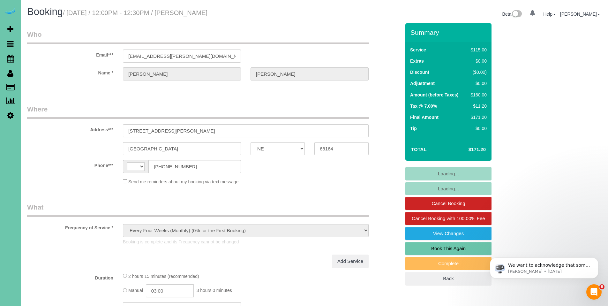
select select "string:[GEOGRAPHIC_DATA]"
select select "number:36"
select select "number:42"
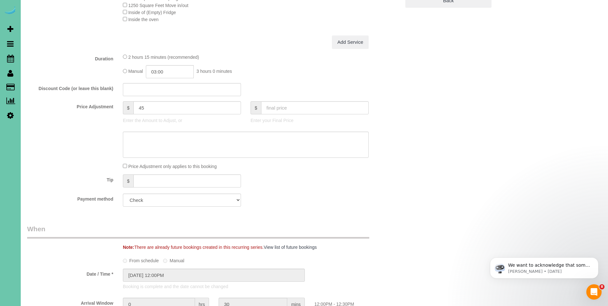
scroll to position [278, 0]
click at [186, 205] on select "Add Credit Card Cash Check Paypal" at bounding box center [182, 199] width 118 height 13
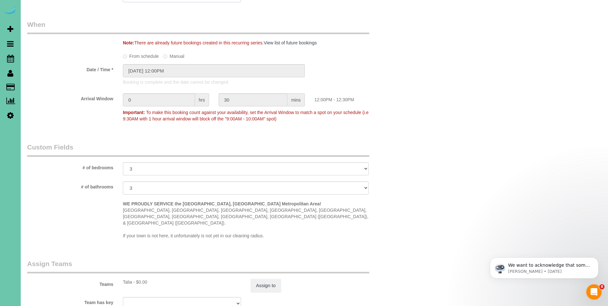
scroll to position [278, 0]
